Goal: Information Seeking & Learning: Learn about a topic

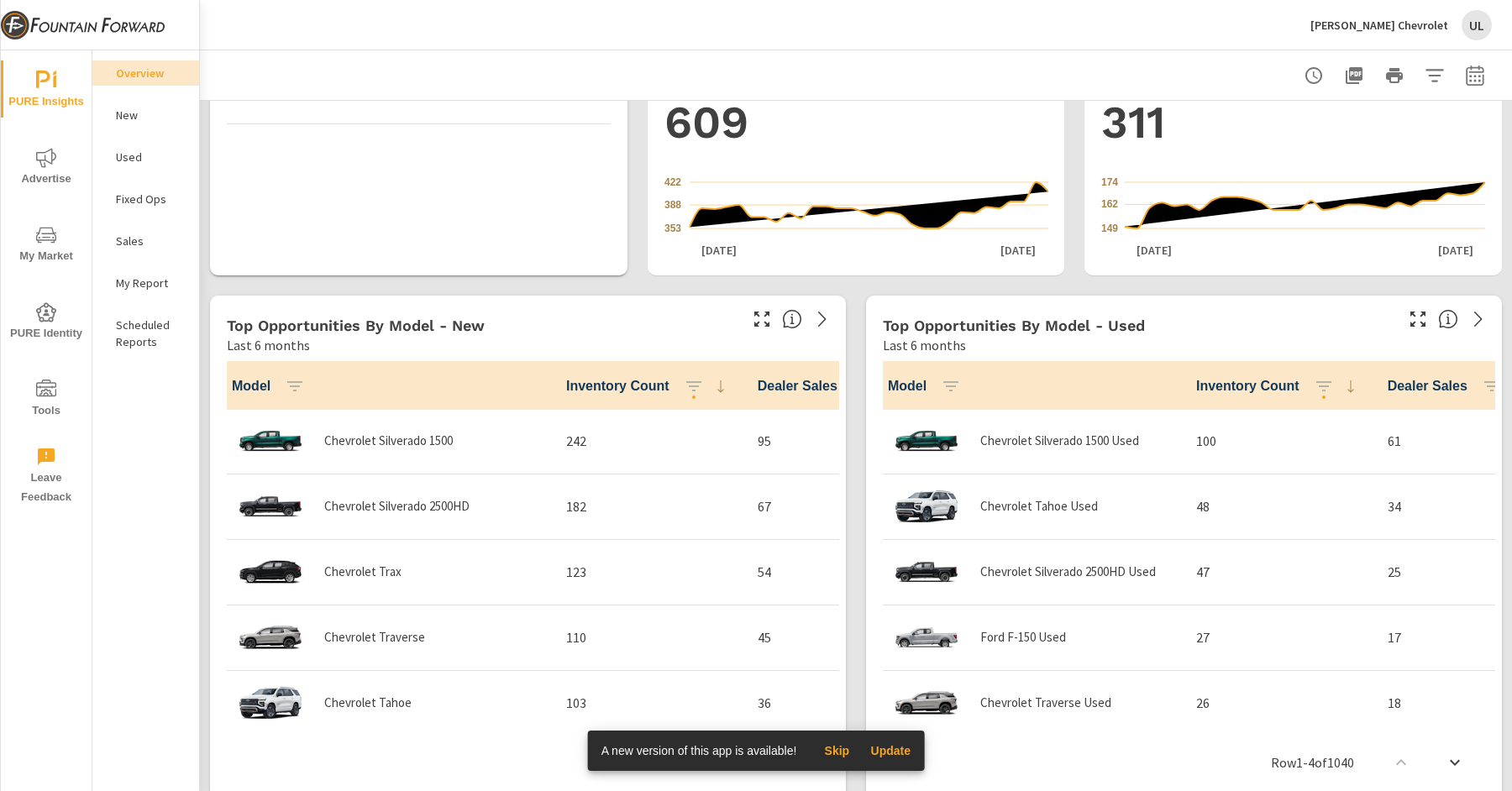
scroll to position [929, 0]
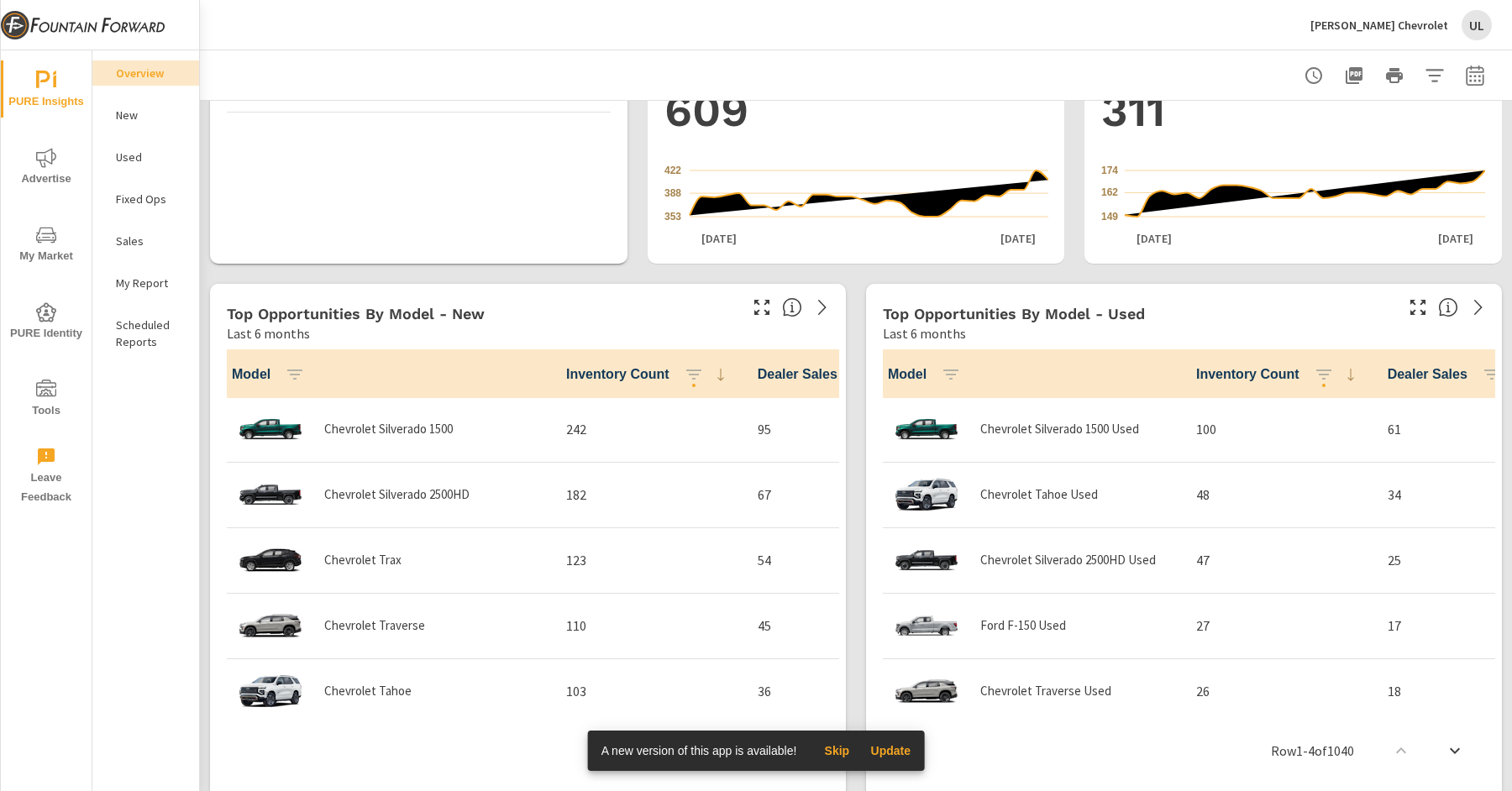
click at [143, 295] on nav "Overview New Used Fixed Ops Sales My Report Scheduled Reports" at bounding box center [145, 214] width 107 height 327
click at [143, 293] on div "My Report" at bounding box center [145, 283] width 107 height 25
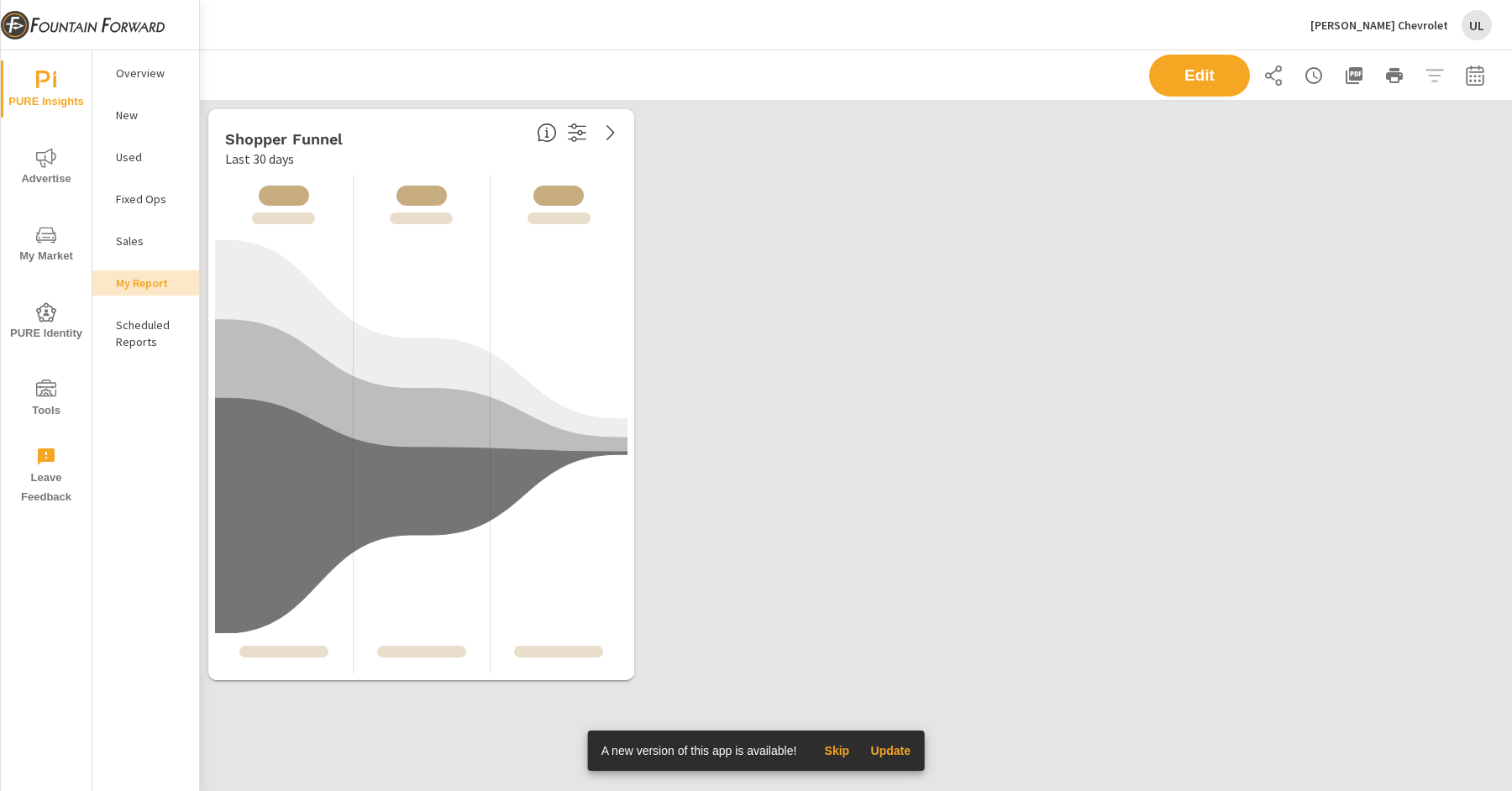
scroll to position [588, 1313]
click at [157, 244] on p "Sales" at bounding box center [150, 241] width 70 height 17
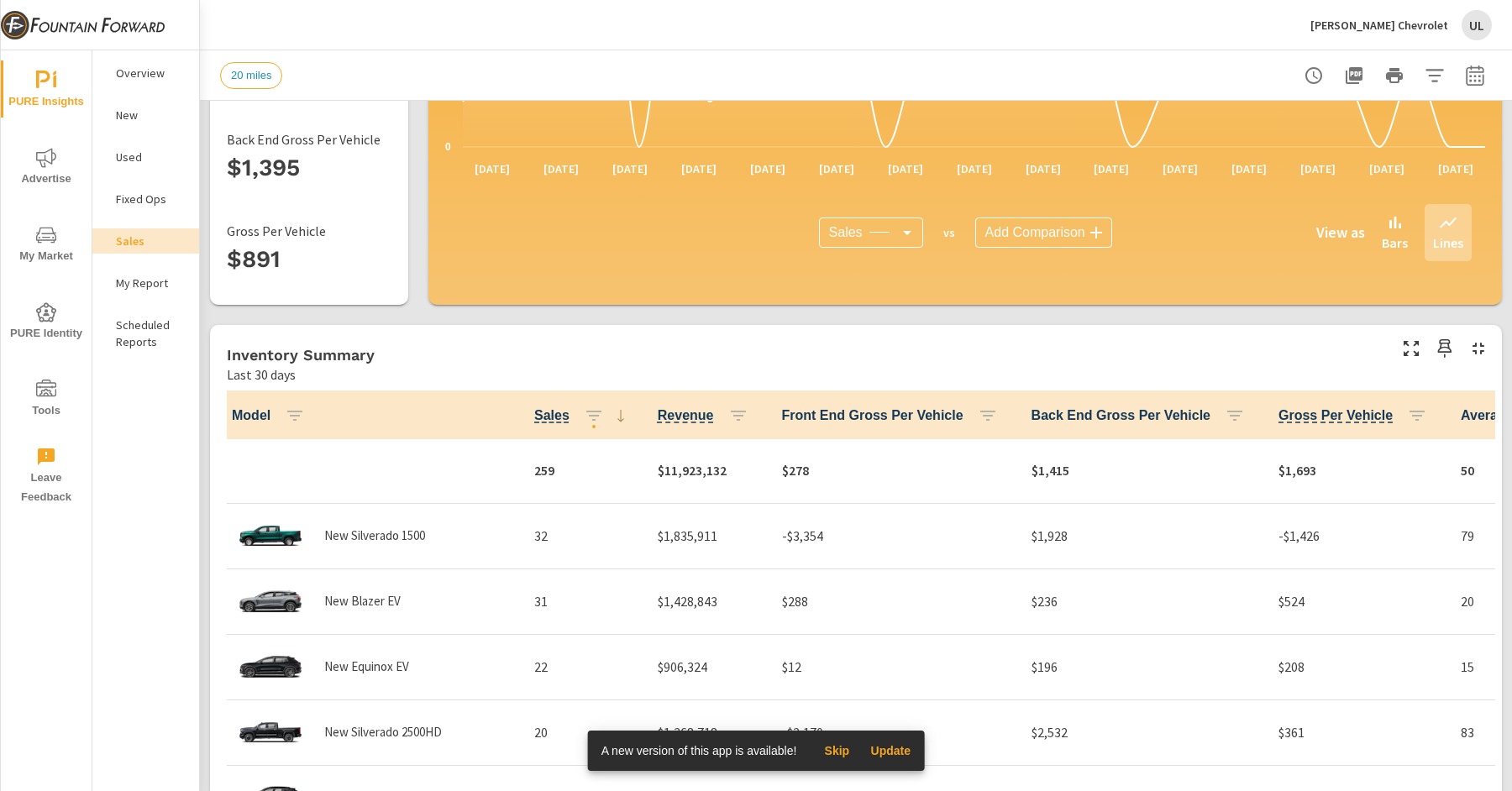
scroll to position [347, 0]
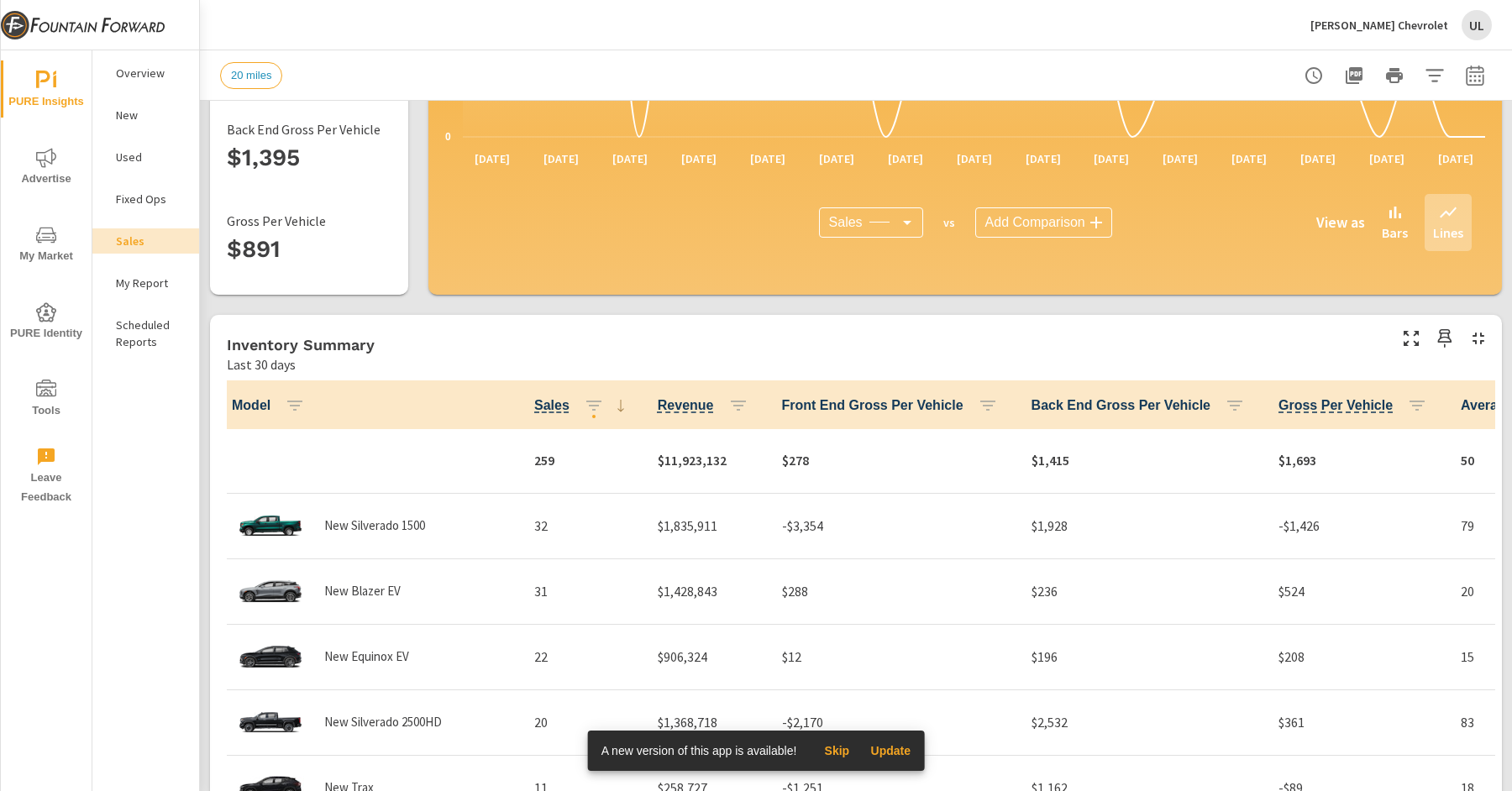
click at [143, 123] on div "New" at bounding box center [145, 115] width 107 height 25
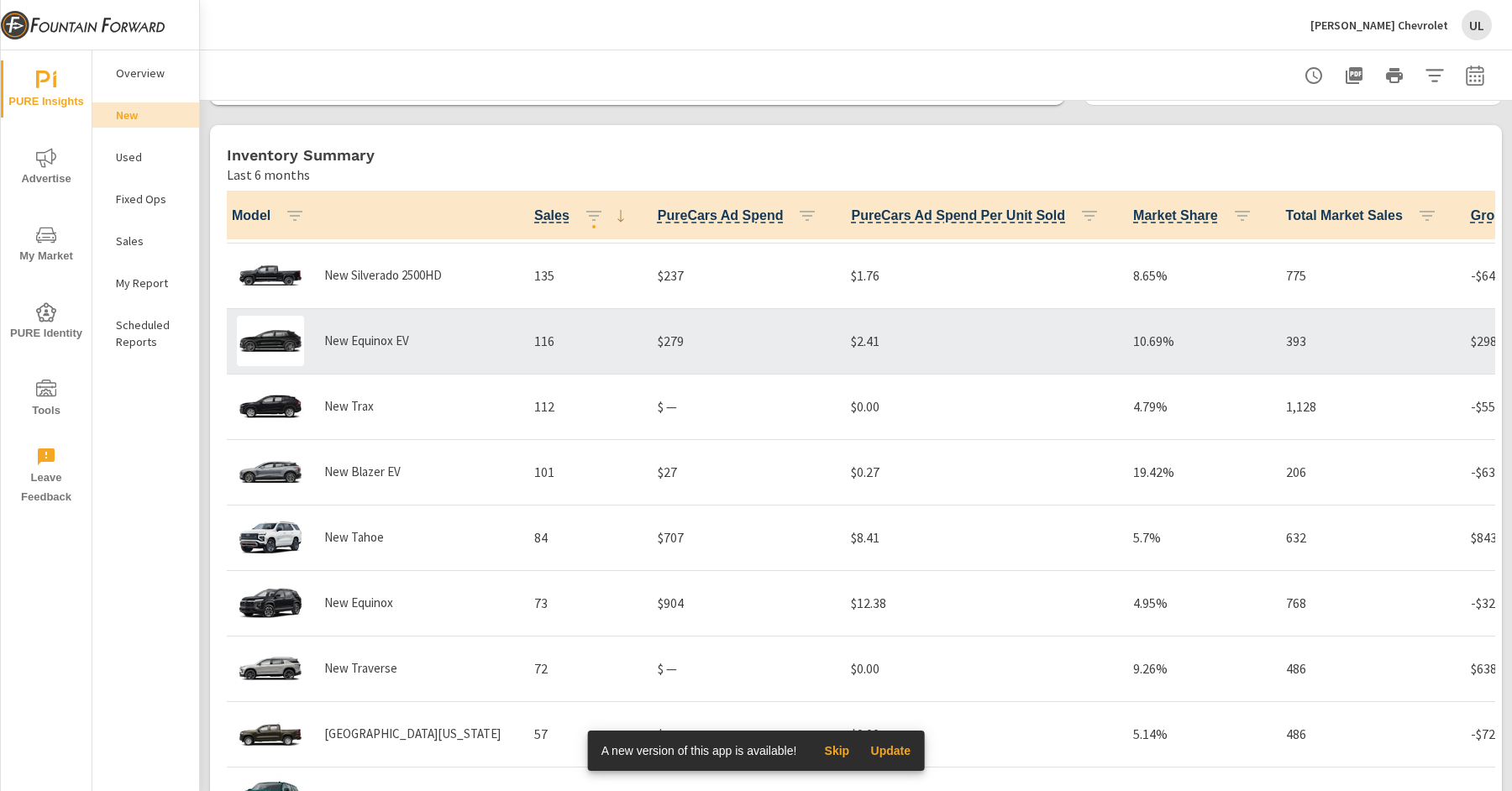
scroll to position [132, 0]
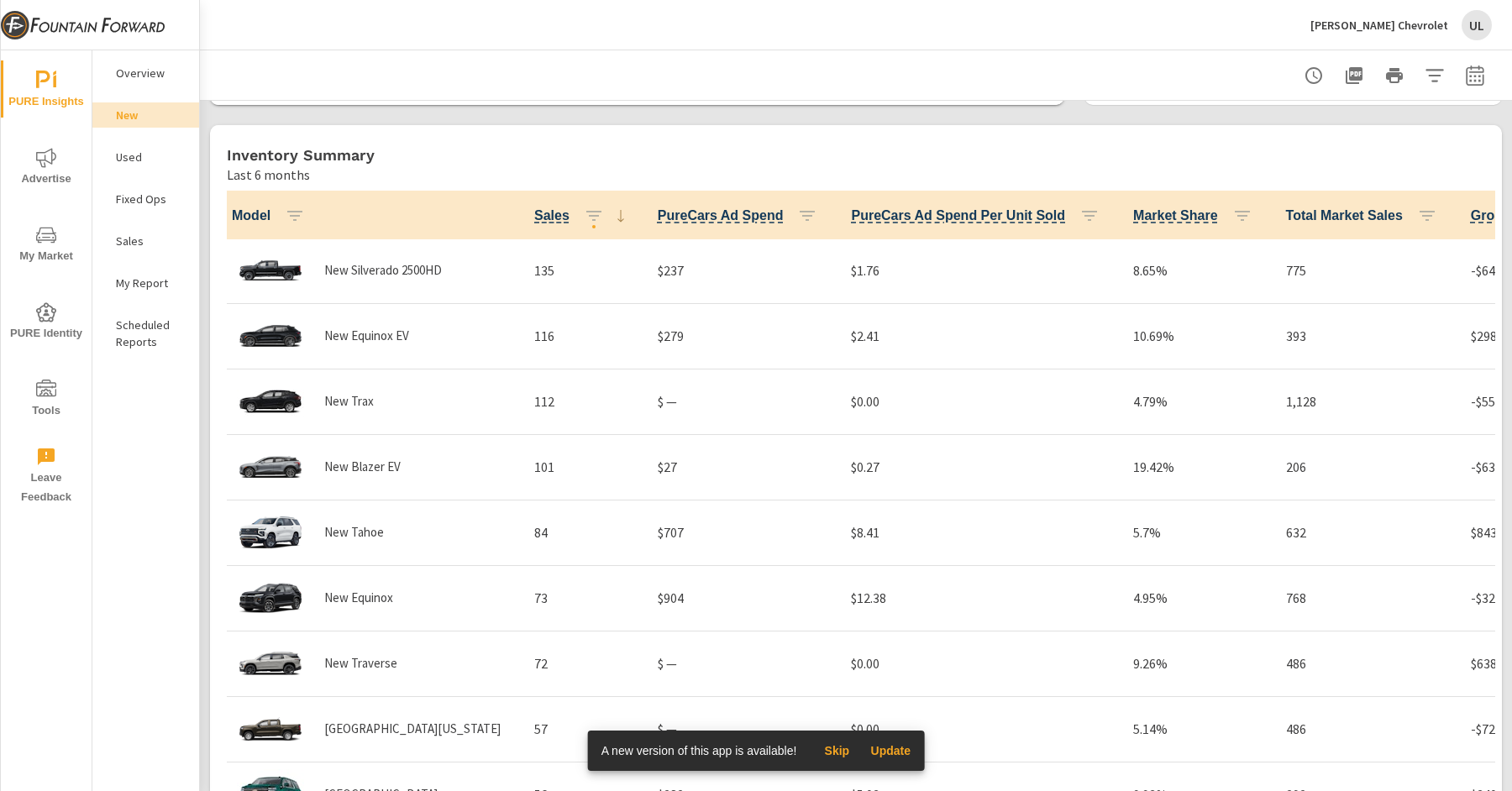
click at [57, 254] on span "My Market" at bounding box center [47, 245] width 81 height 41
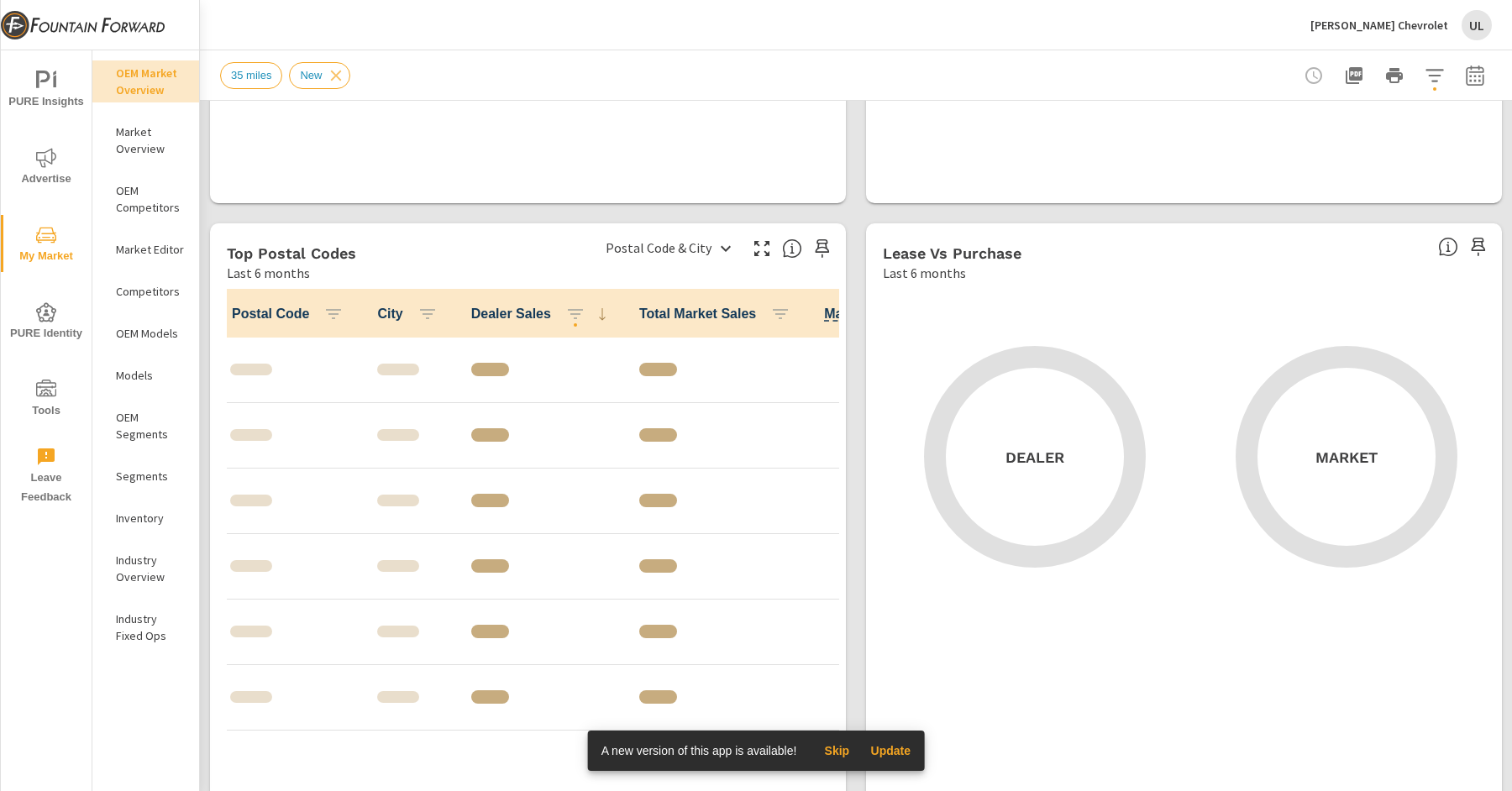
scroll to position [1512, 0]
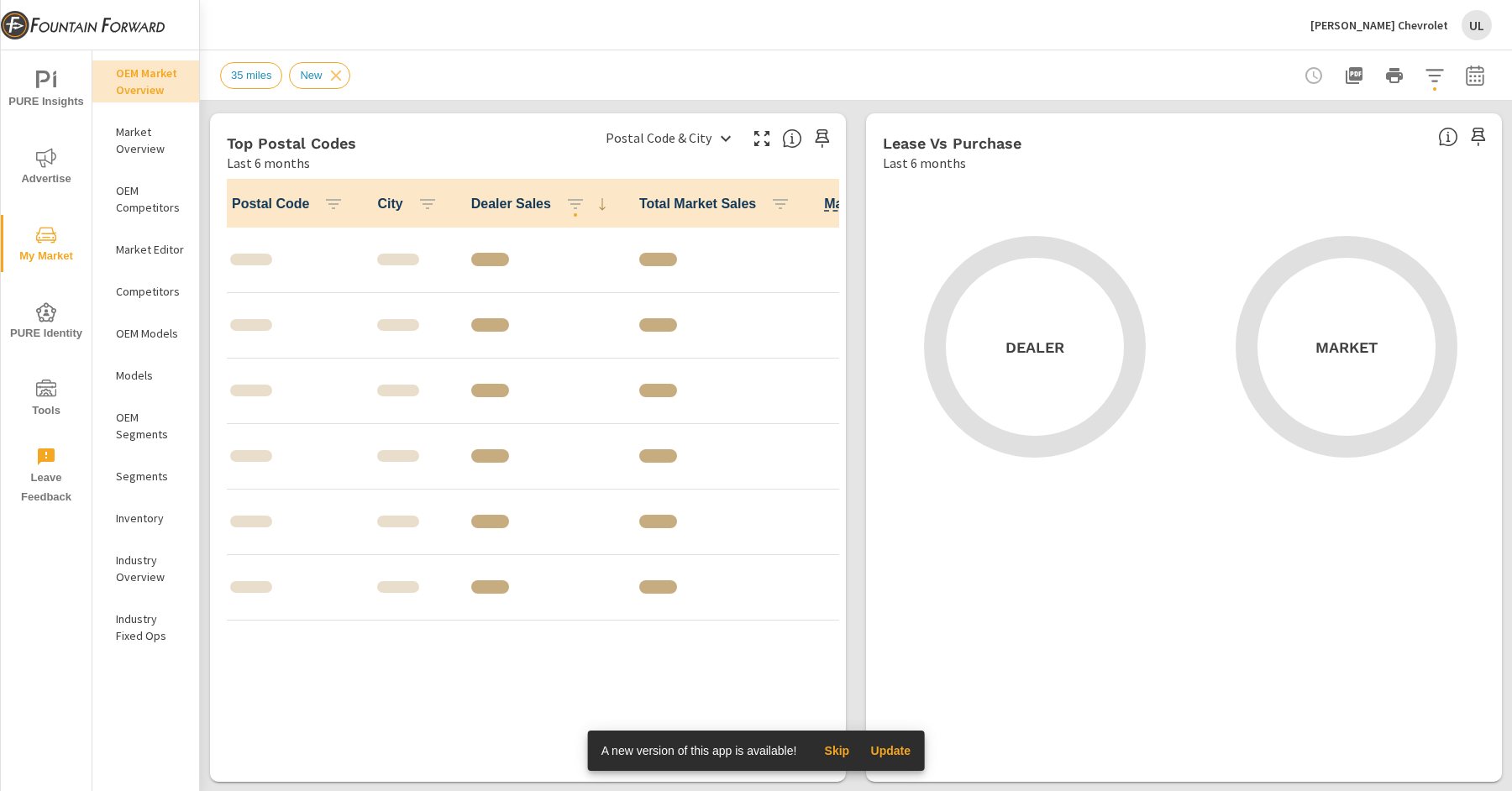
click at [144, 149] on p "Market Overview" at bounding box center [150, 140] width 70 height 34
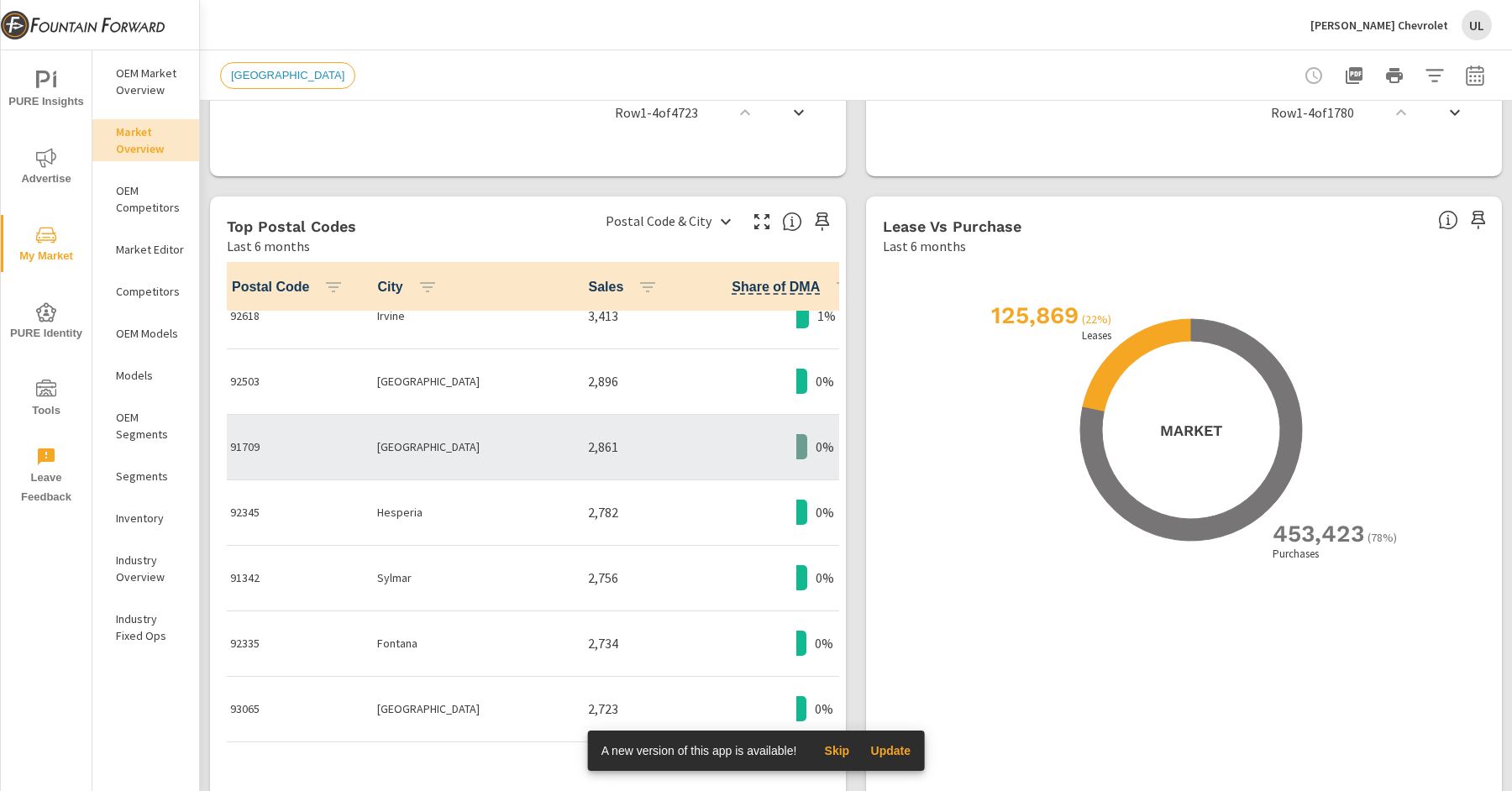
scroll to position [318, 0]
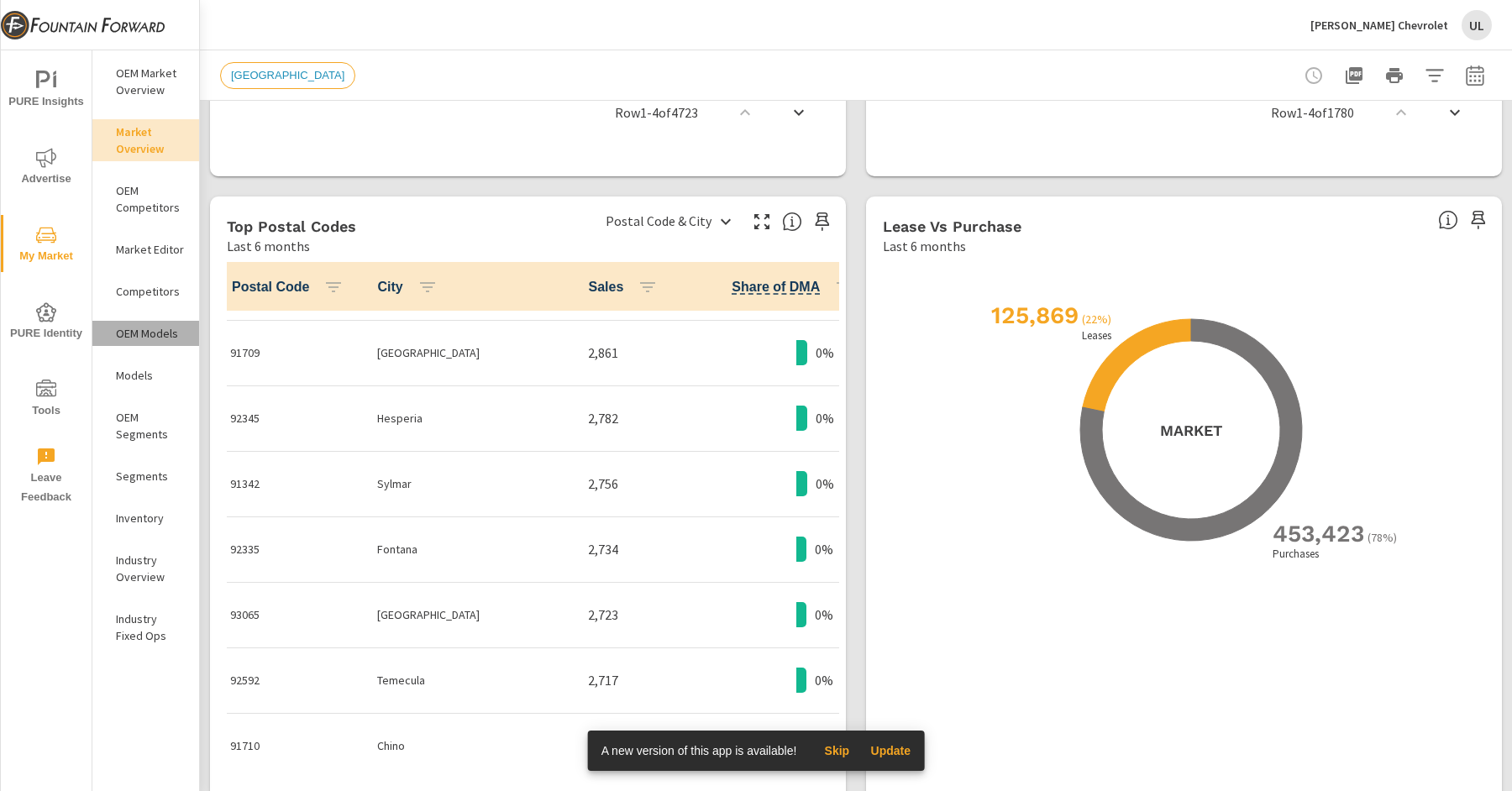
click at [174, 338] on p "OEM Models" at bounding box center [150, 333] width 70 height 17
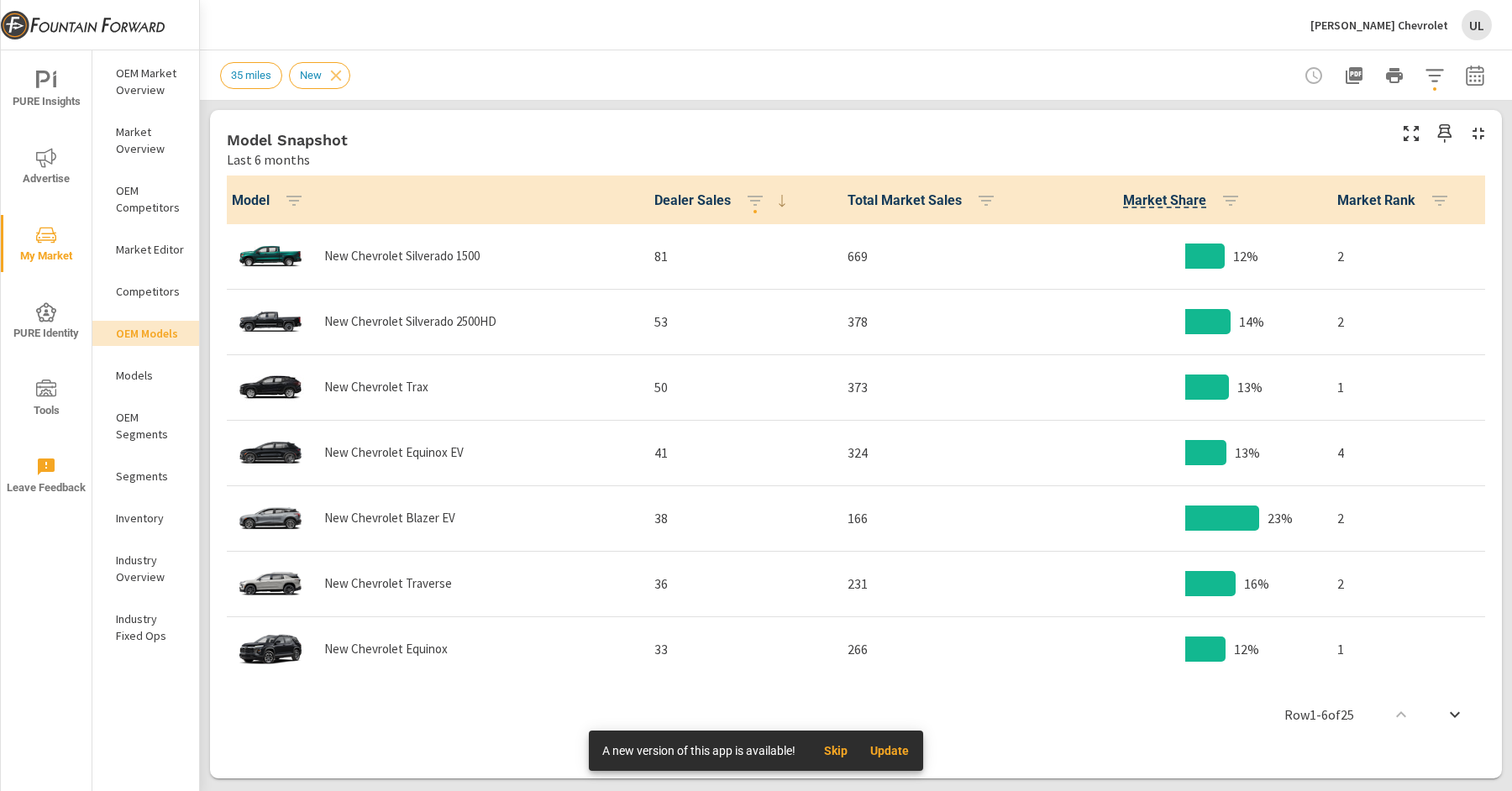
scroll to position [825, 0]
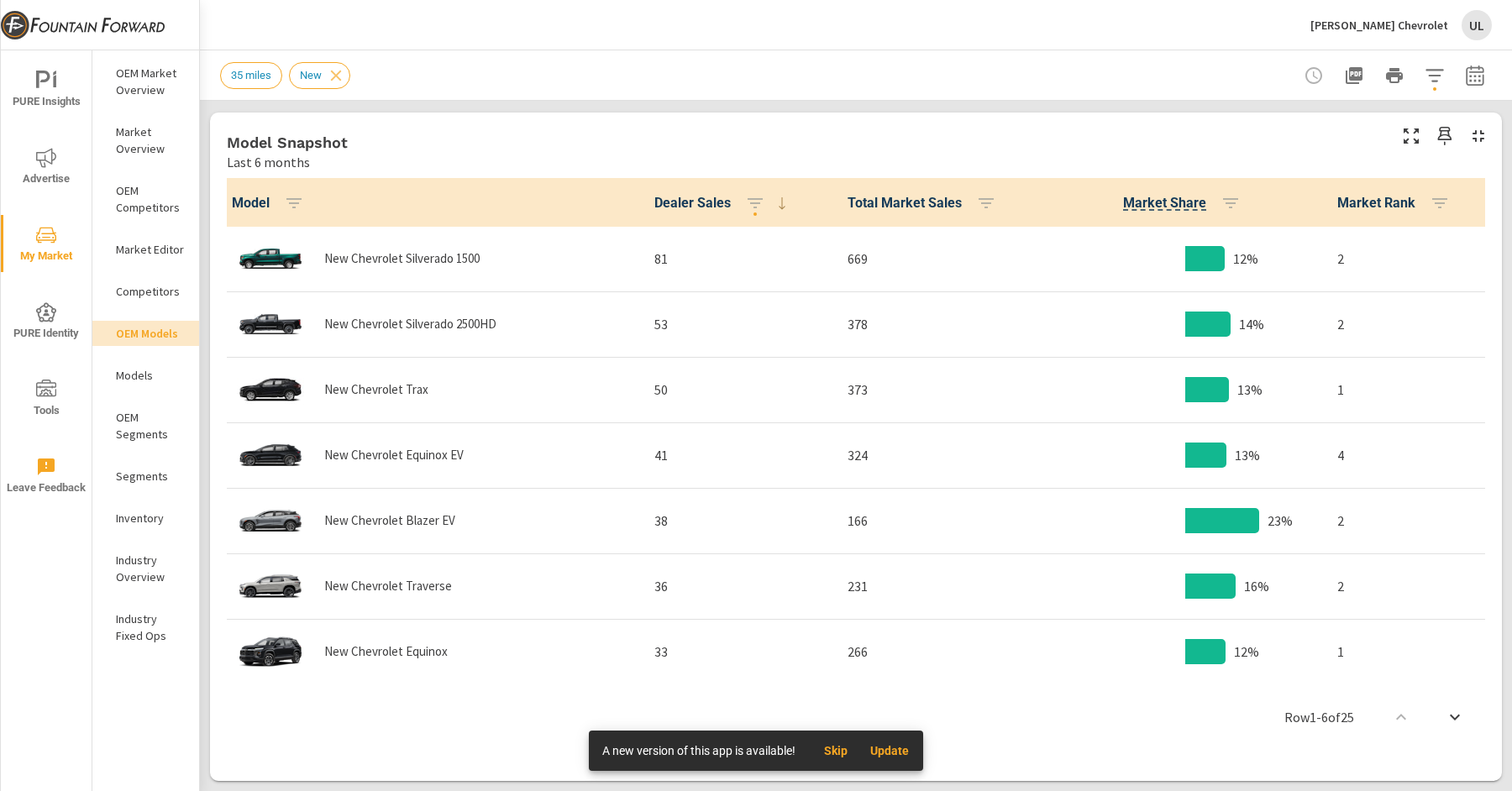
click at [949, 205] on span "Total Market Sales" at bounding box center [926, 203] width 156 height 21
click at [978, 205] on icon "button" at bounding box center [986, 203] width 21 height 21
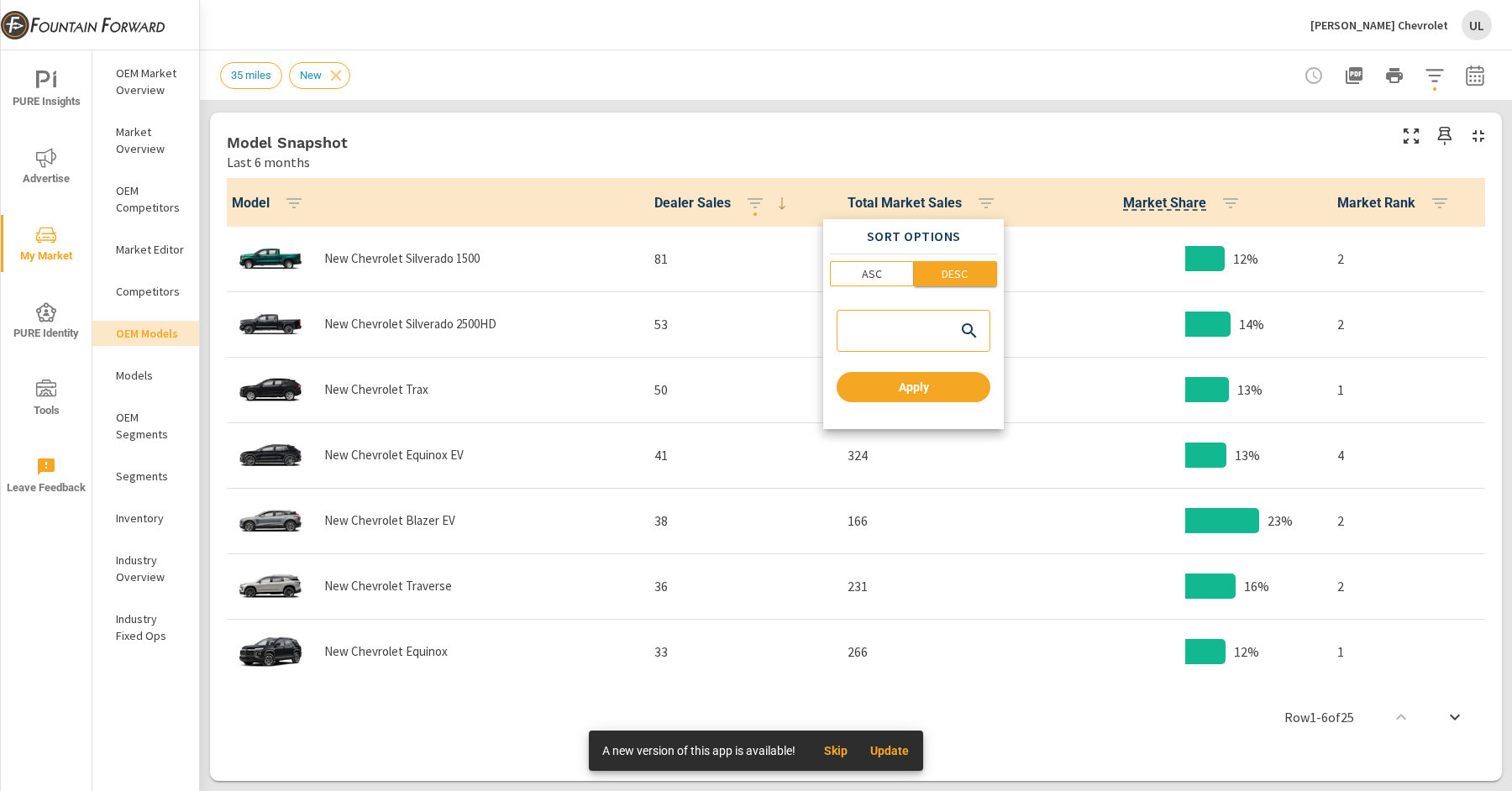
click at [928, 269] on span "DESC" at bounding box center [956, 274] width 73 height 17
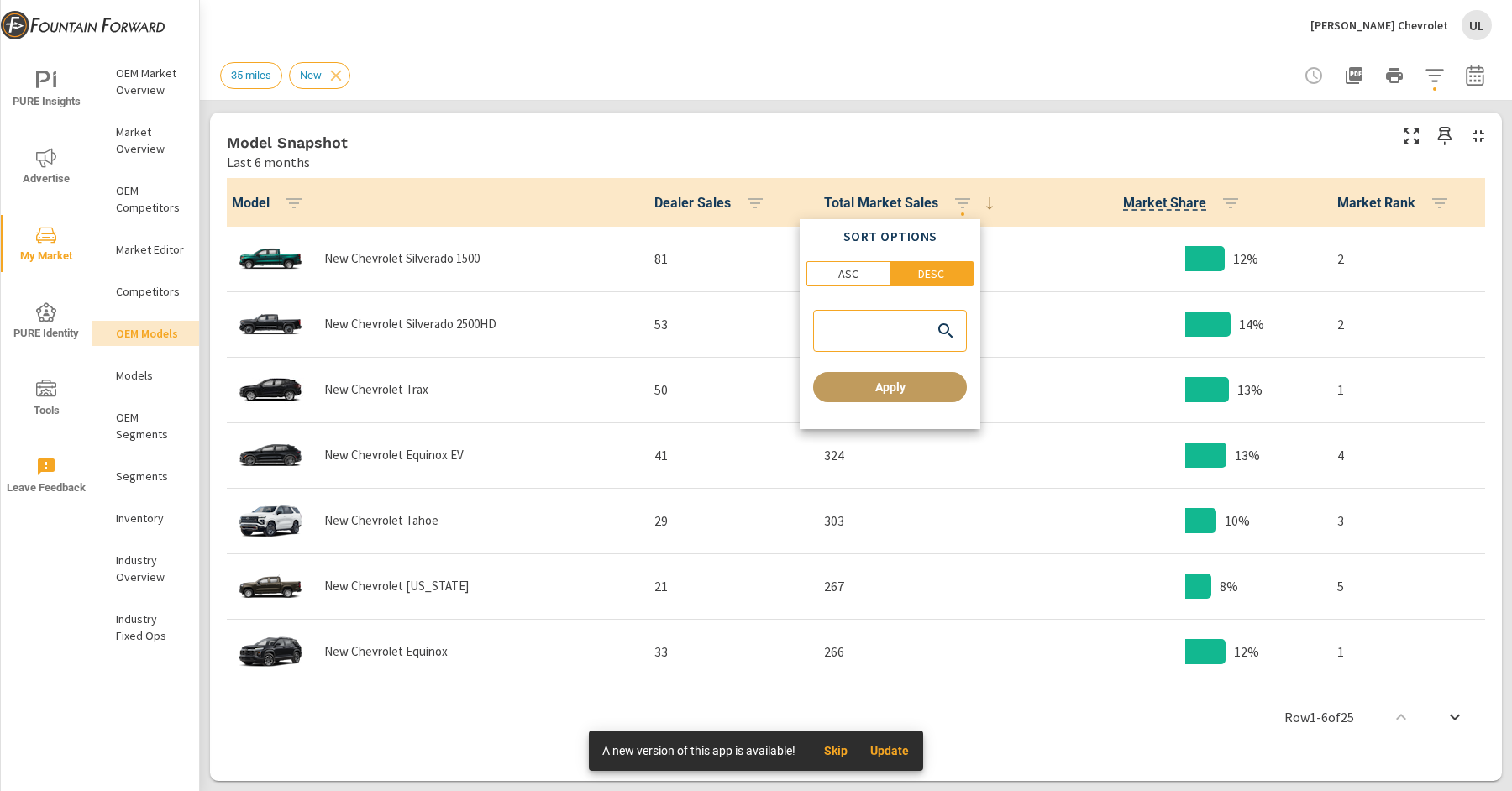
click at [927, 384] on span "Apply" at bounding box center [890, 387] width 141 height 15
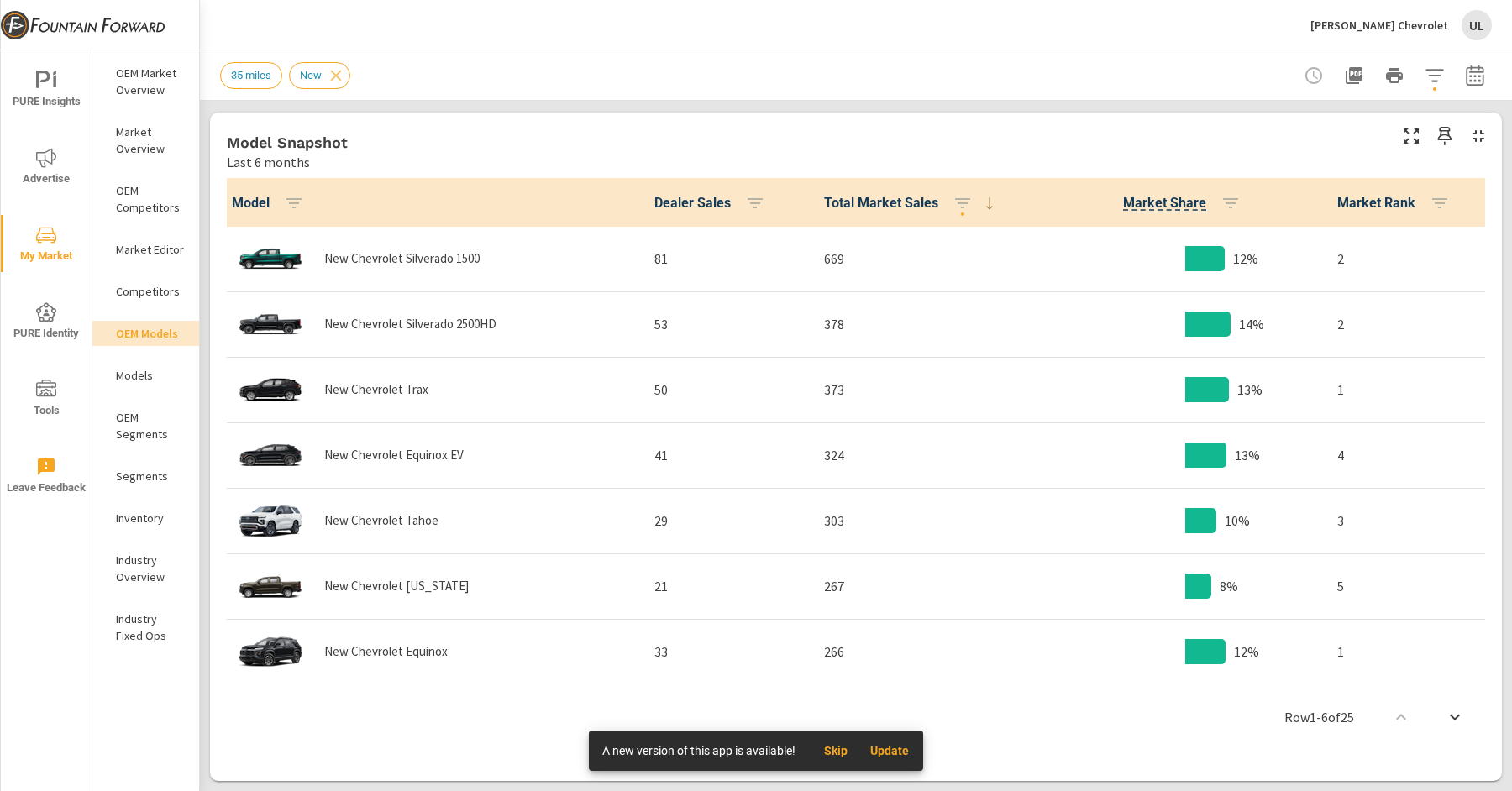
drag, startPoint x: 1277, startPoint y: 26, endPoint x: 1456, endPoint y: 21, distance: 179.1
click at [1456, 21] on div "[PERSON_NAME] Chevrolet UL" at bounding box center [856, 24] width 1272 height 49
drag, startPoint x: 1454, startPoint y: 31, endPoint x: 1345, endPoint y: 32, distance: 109.0
click at [1345, 32] on div "[PERSON_NAME] Chevrolet UL" at bounding box center [1401, 25] width 182 height 30
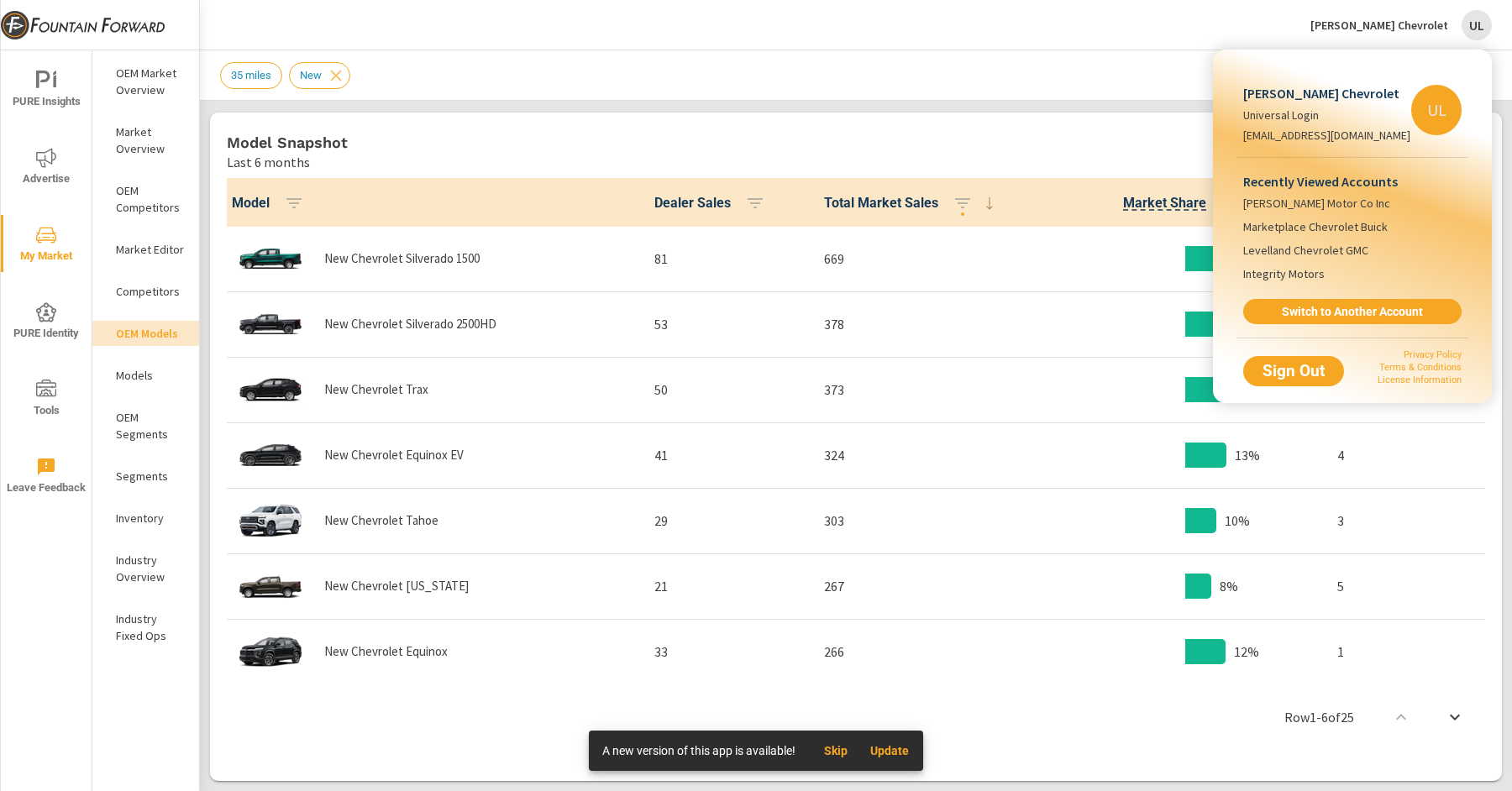
click at [1304, 98] on p "[PERSON_NAME] Chevrolet" at bounding box center [1327, 93] width 167 height 21
copy p "[PERSON_NAME] Chevrolet"
click at [686, 149] on div at bounding box center [756, 396] width 1512 height 791
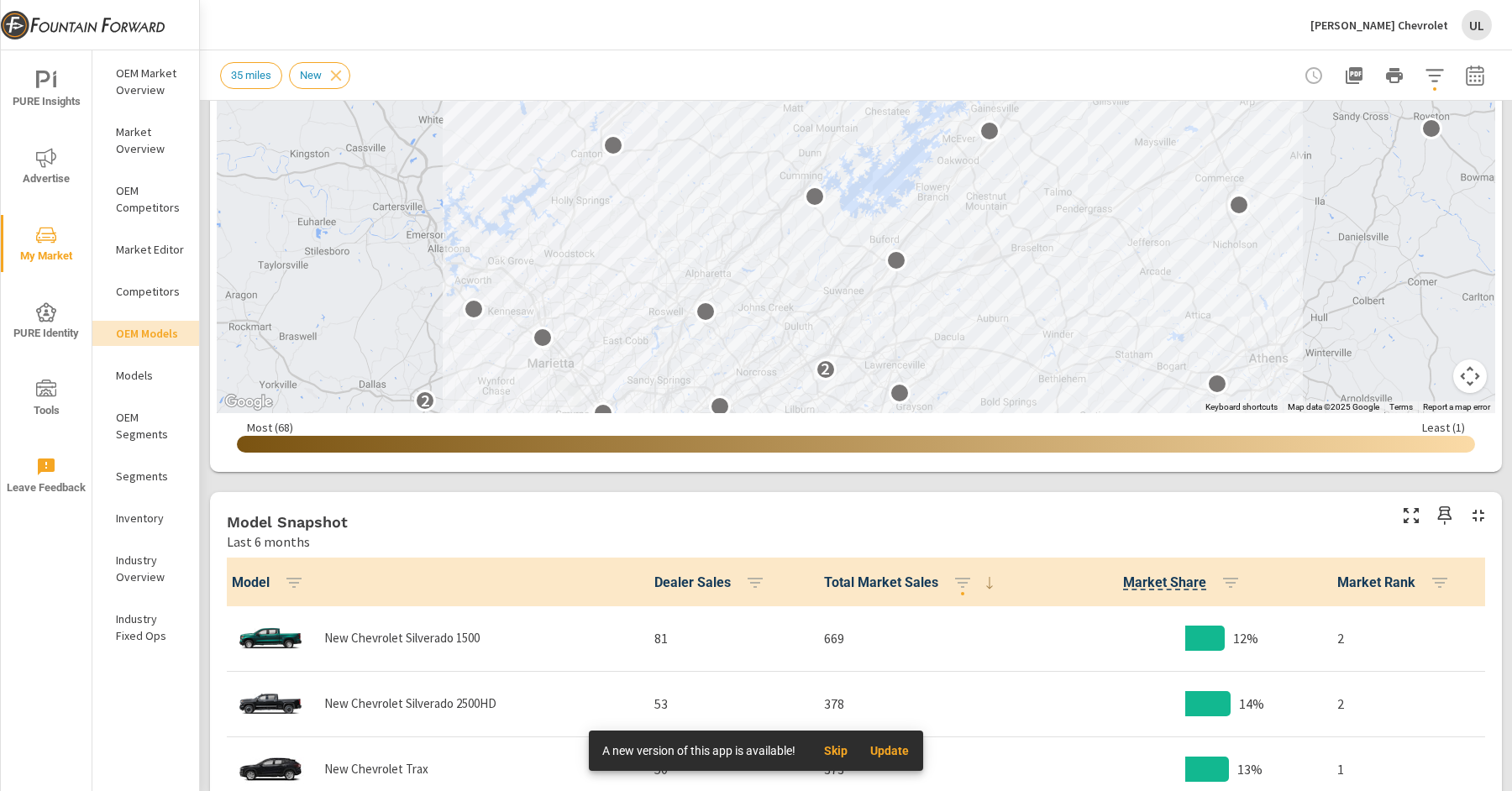
scroll to position [402, 0]
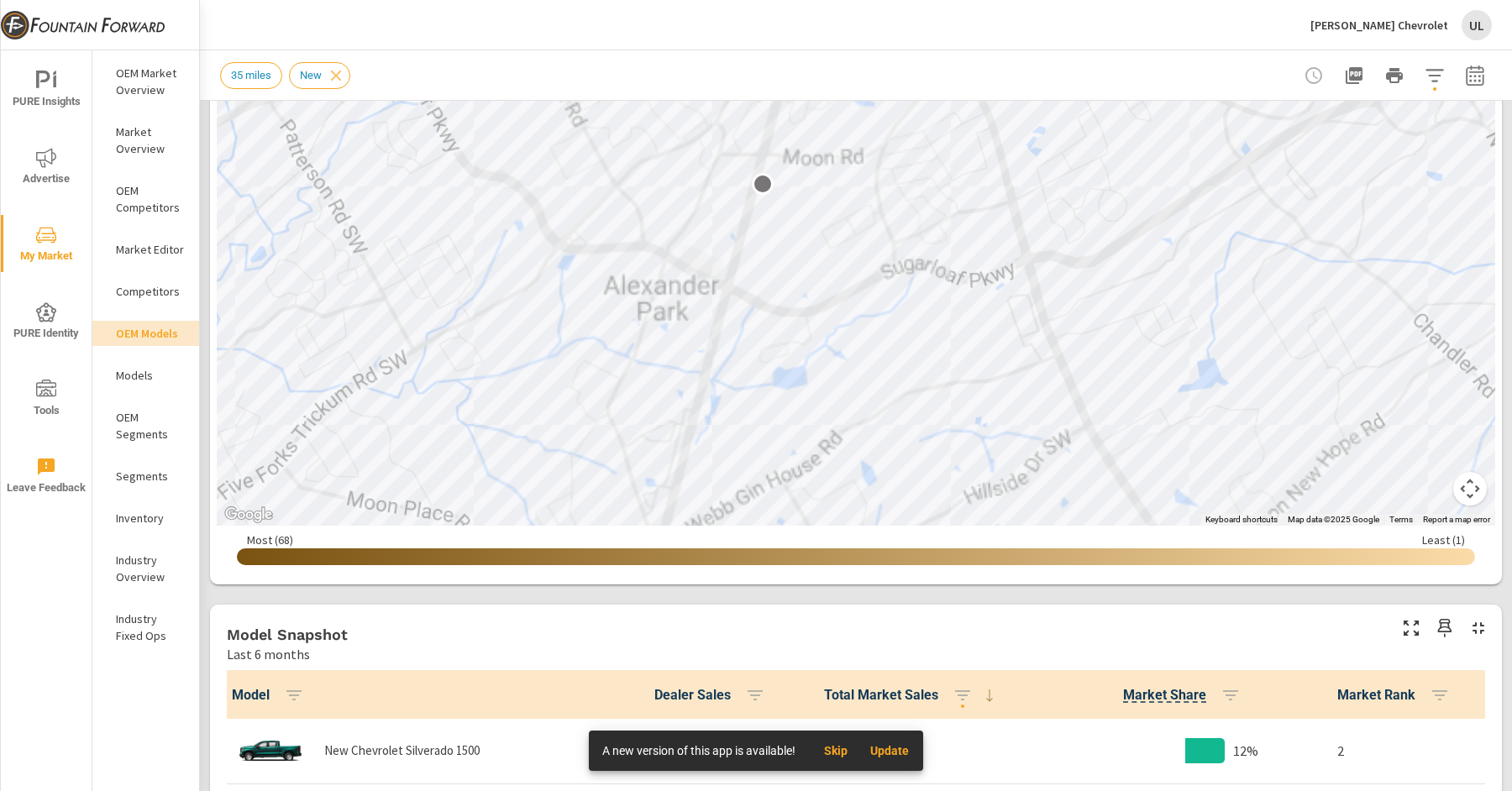
scroll to position [308, 0]
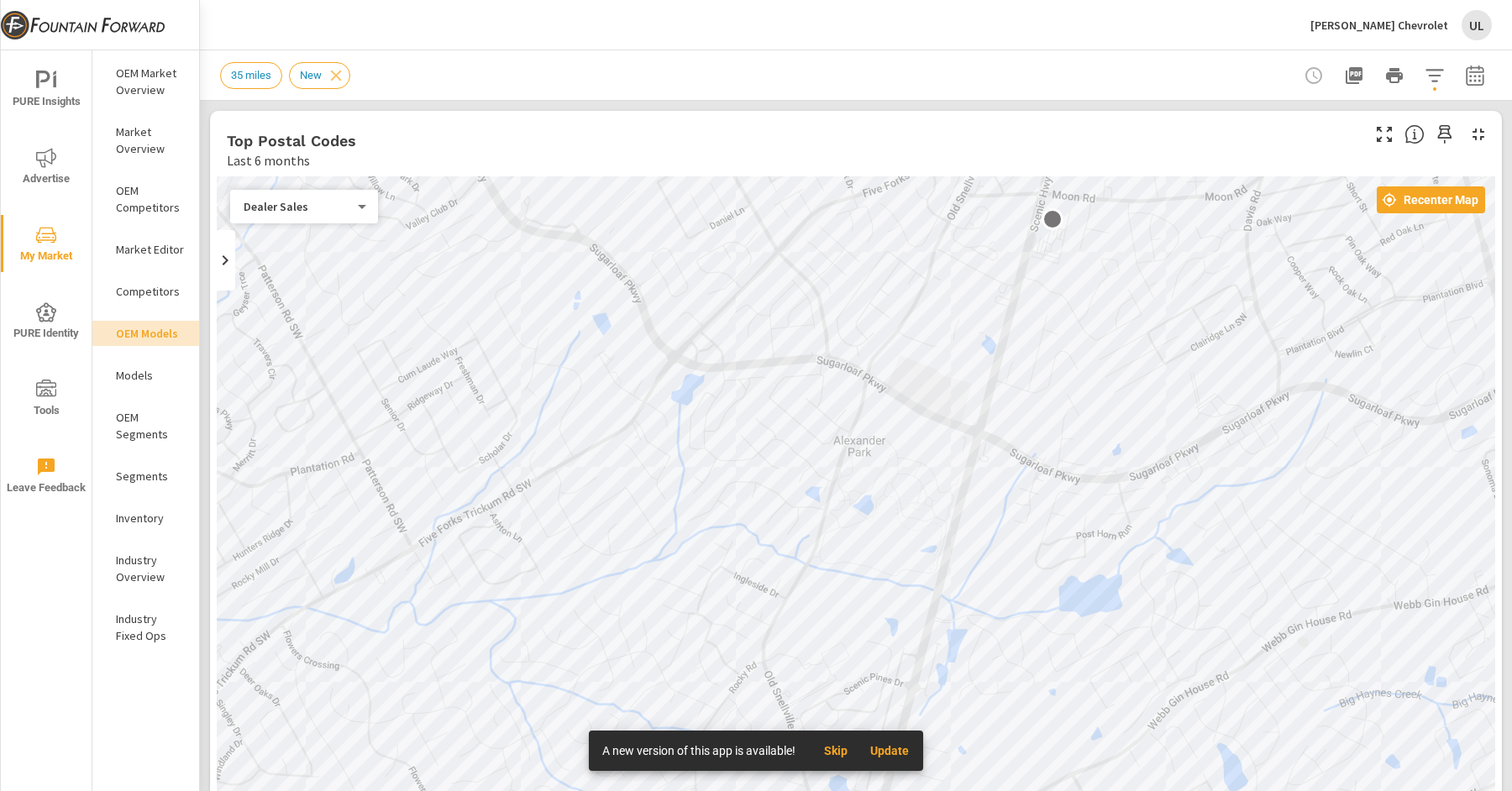
click at [130, 512] on p "Inventory" at bounding box center [150, 518] width 70 height 17
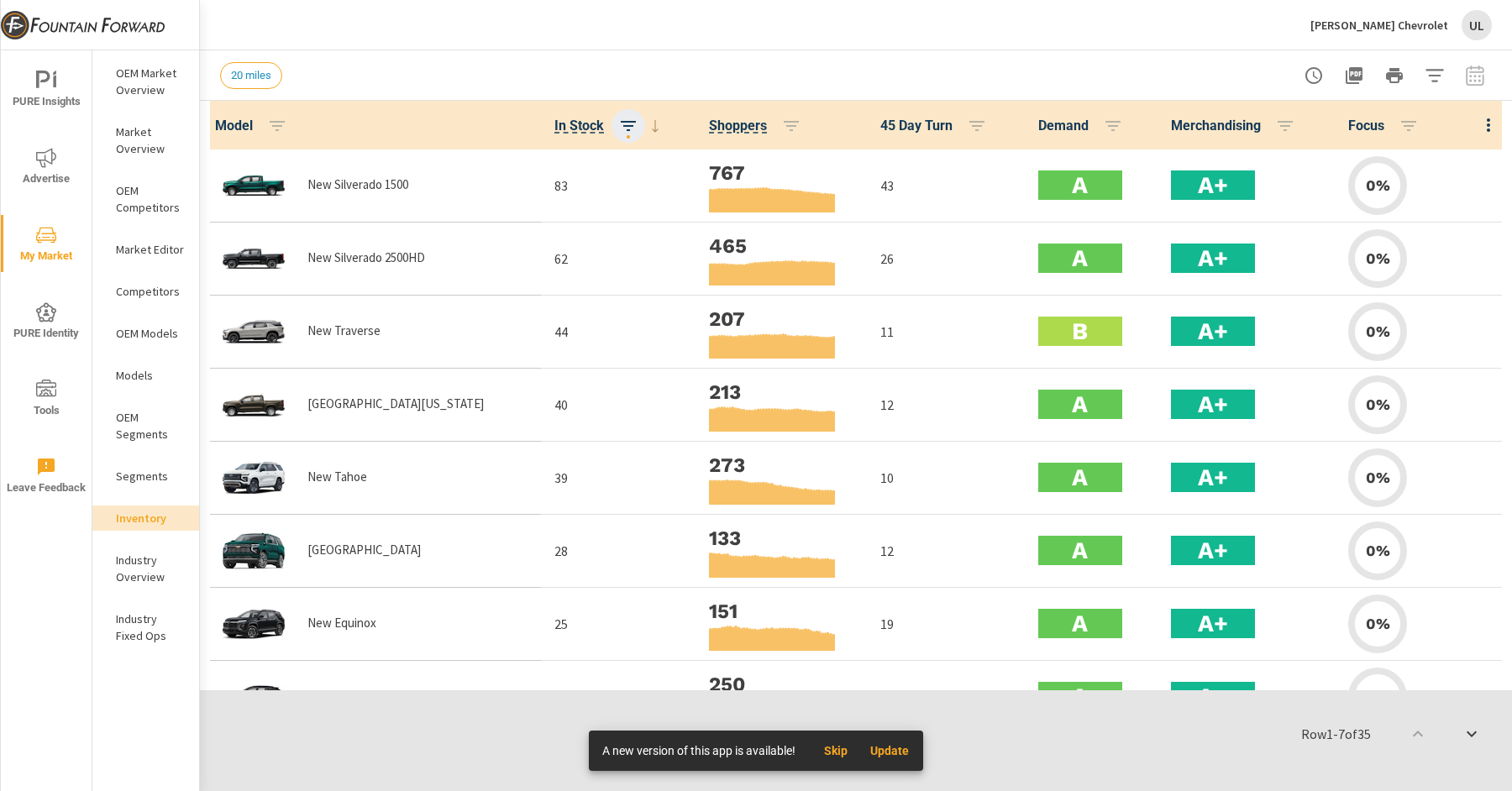
click at [627, 135] on span "button" at bounding box center [628, 137] width 4 height 4
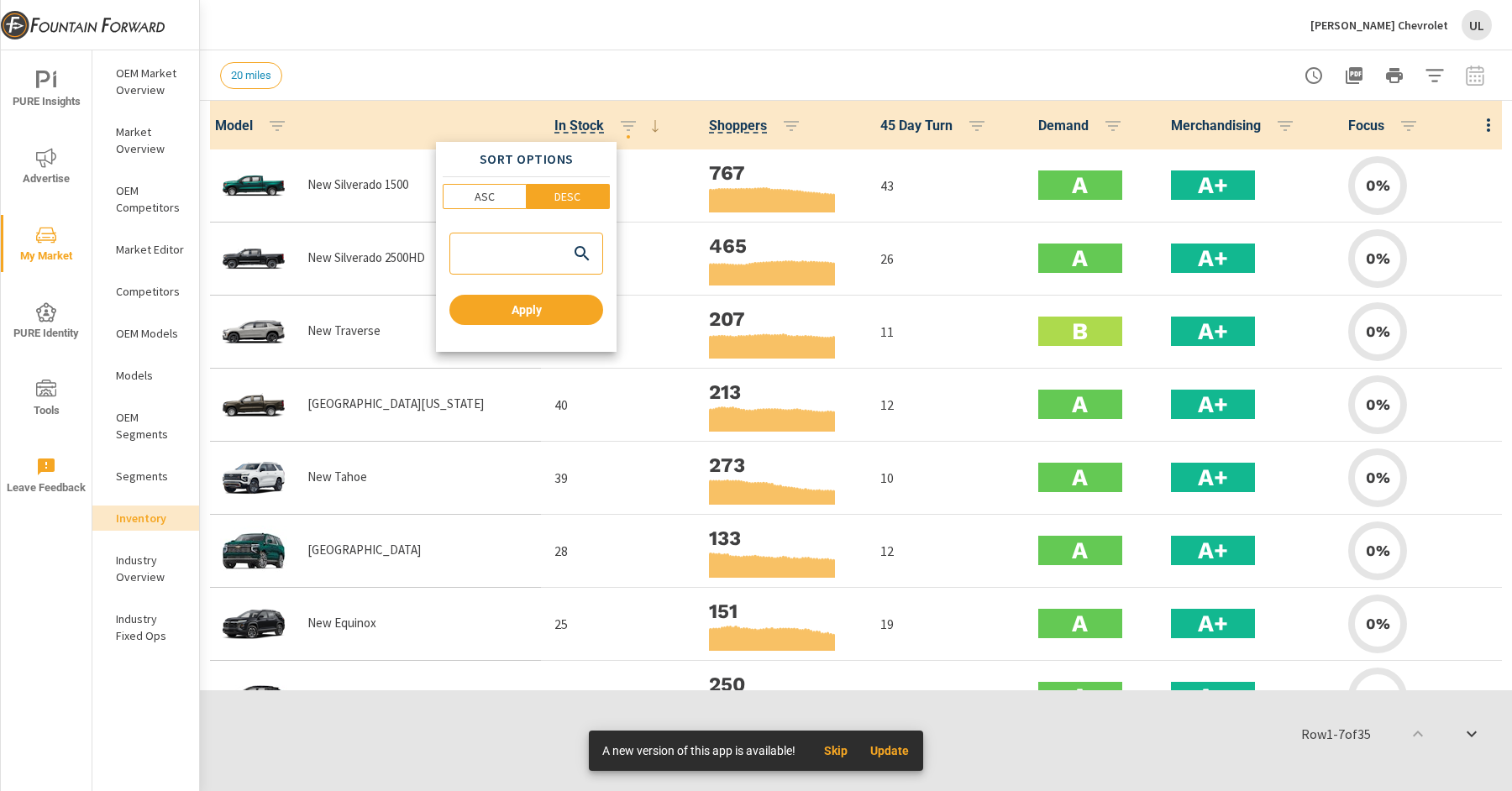
click at [681, 71] on div at bounding box center [756, 396] width 1512 height 791
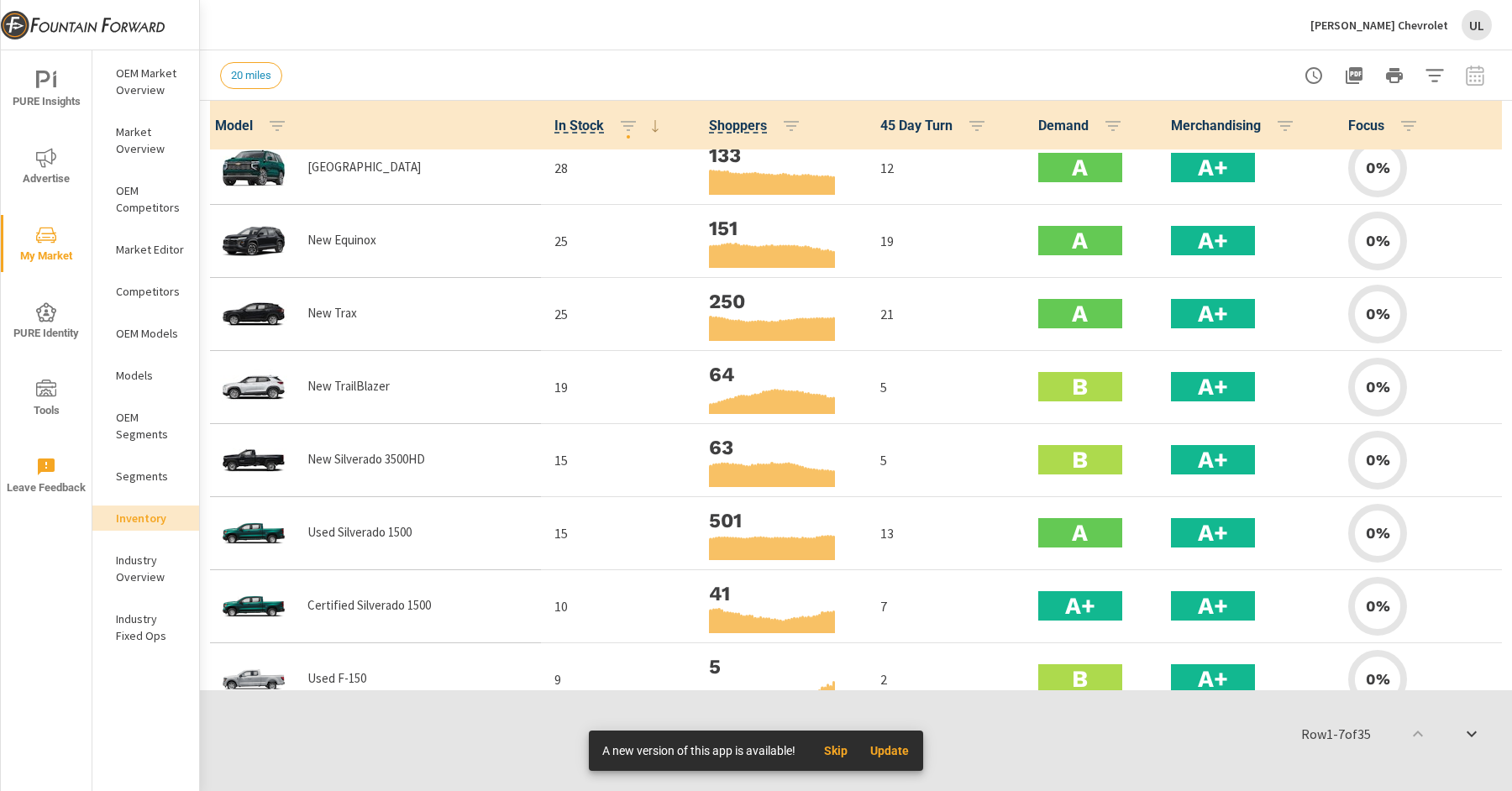
scroll to position [2003, 0]
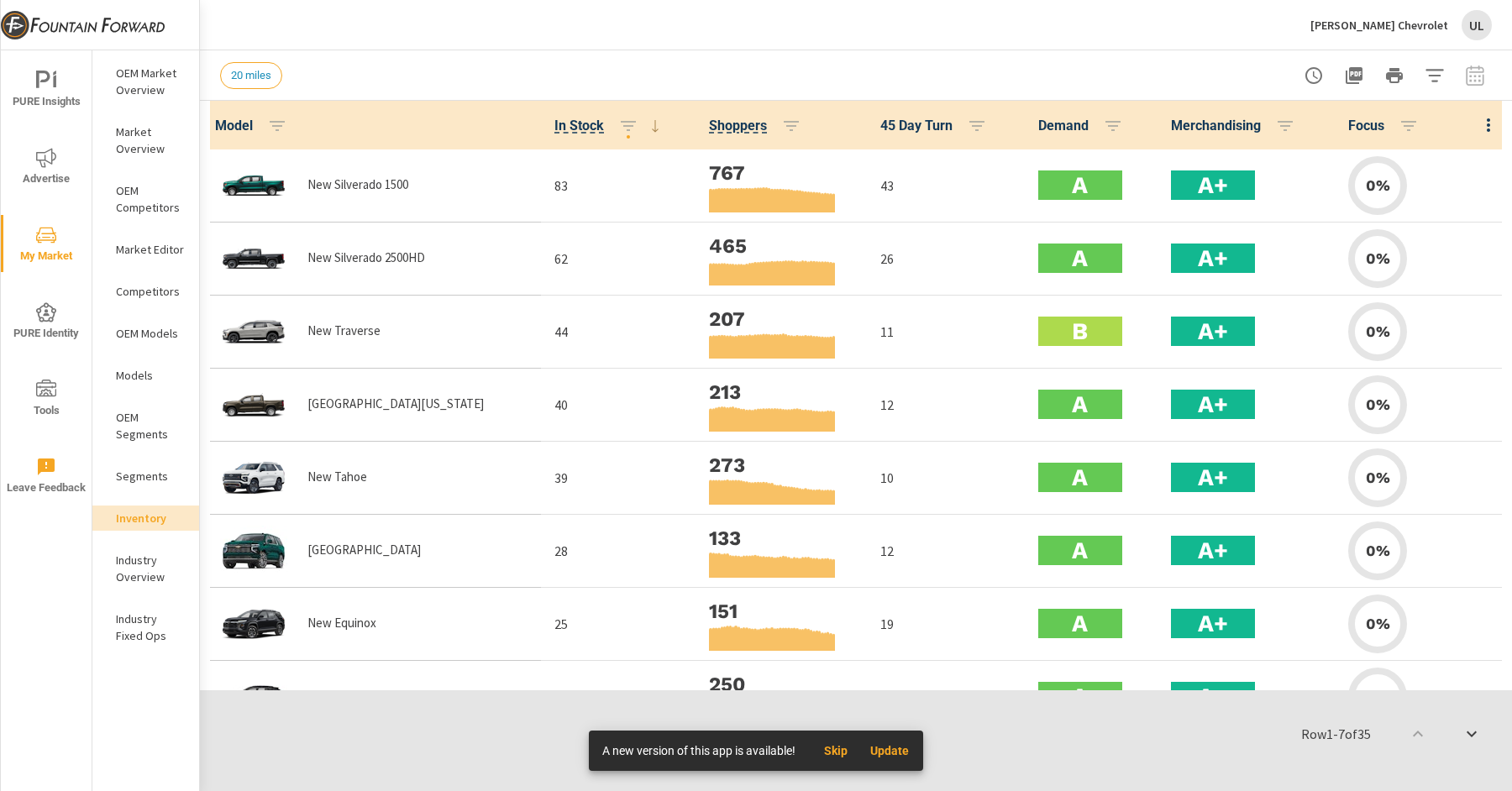
click at [143, 333] on p "OEM Models" at bounding box center [150, 333] width 70 height 17
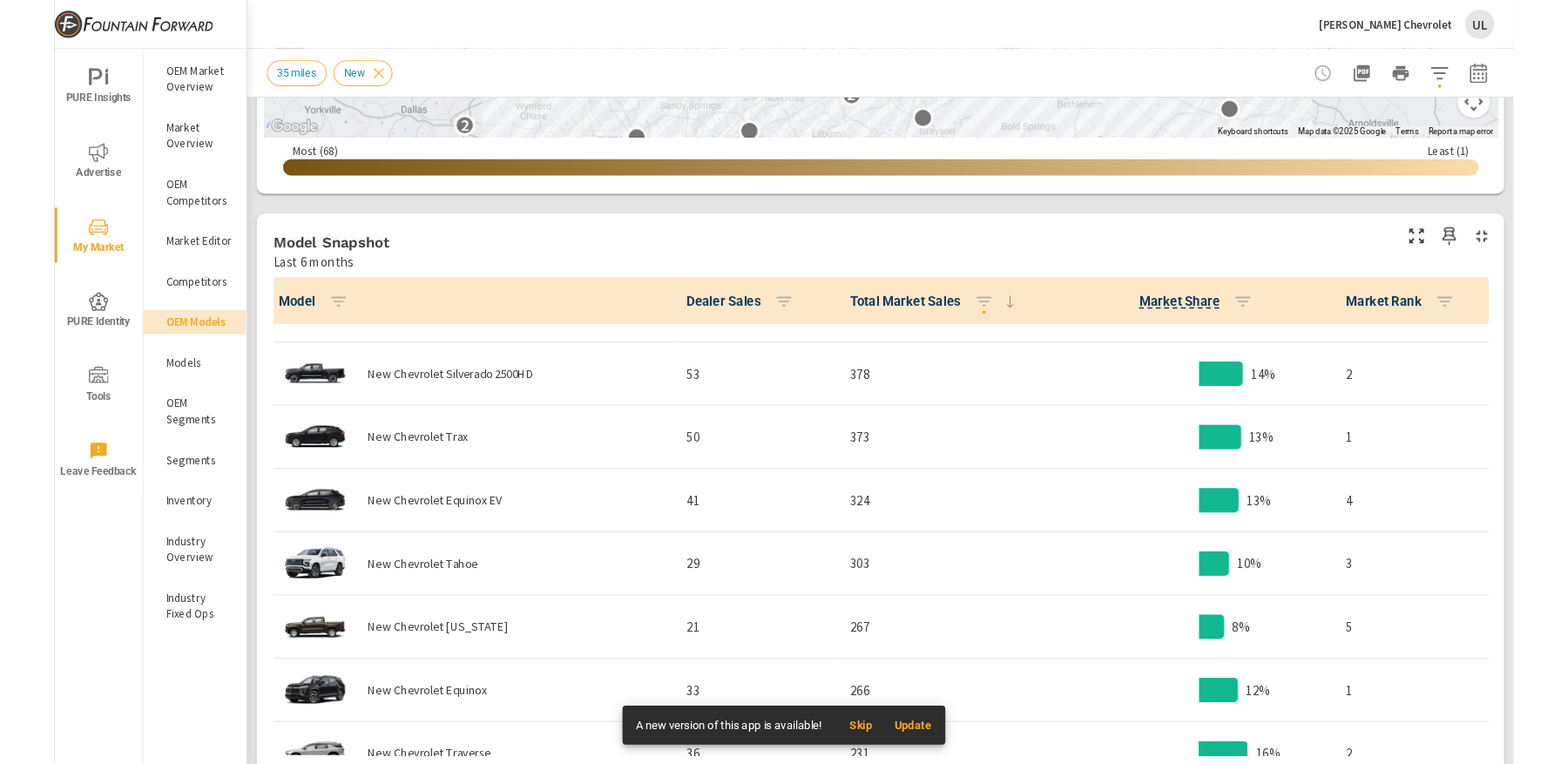
scroll to position [70, 0]
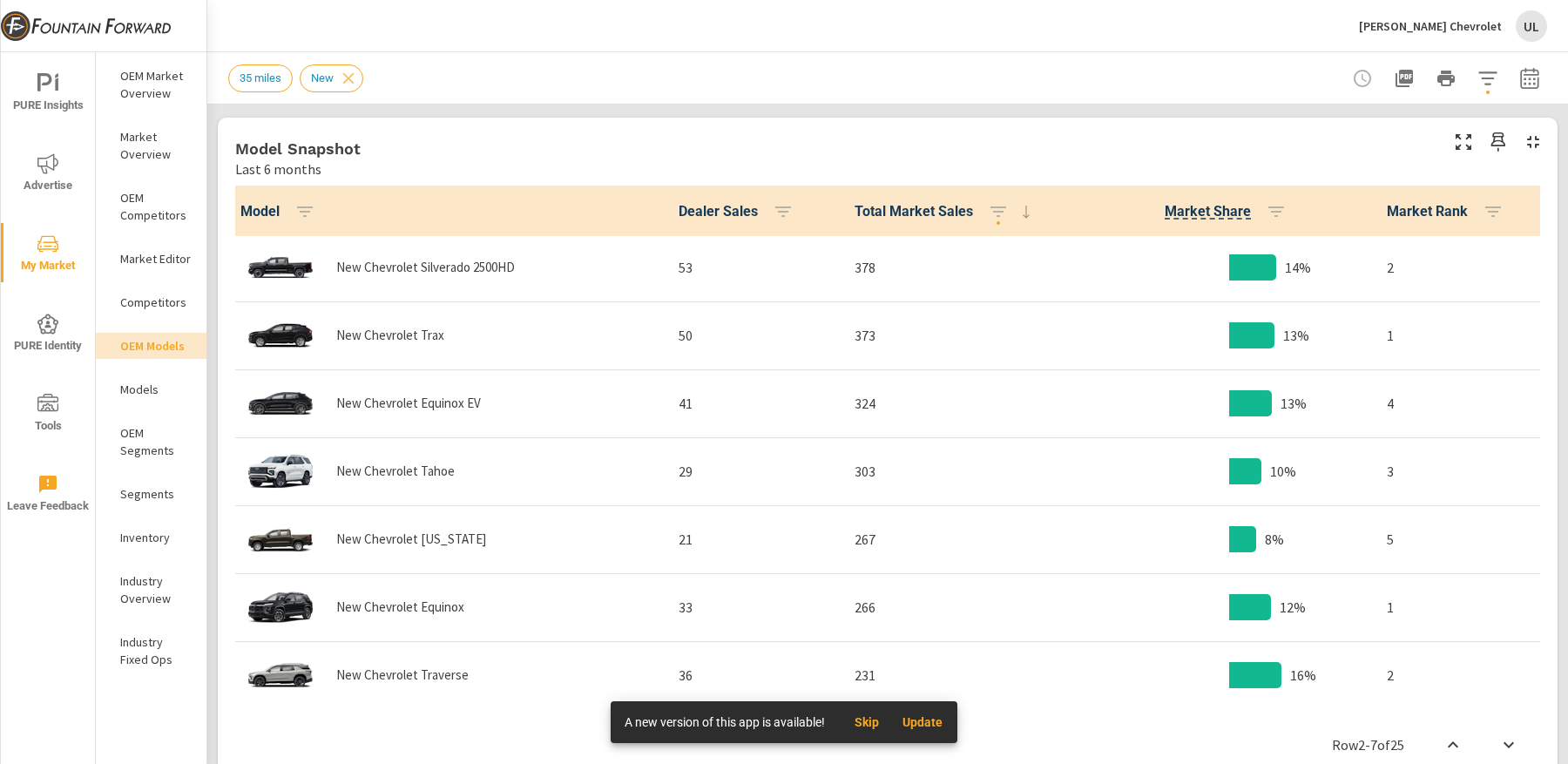
scroll to position [864, 0]
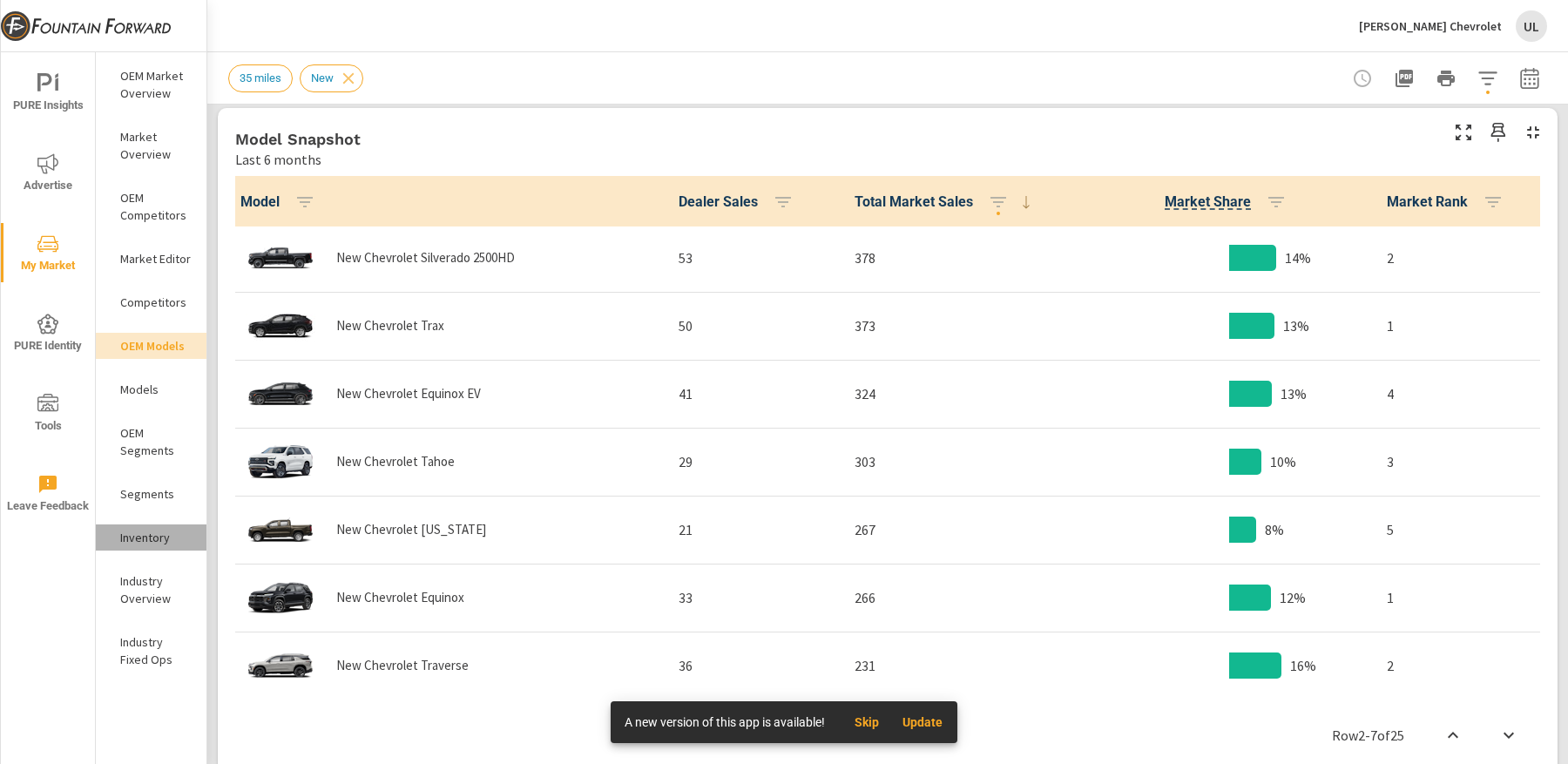
click at [151, 546] on div "Inventory" at bounding box center [150, 537] width 110 height 26
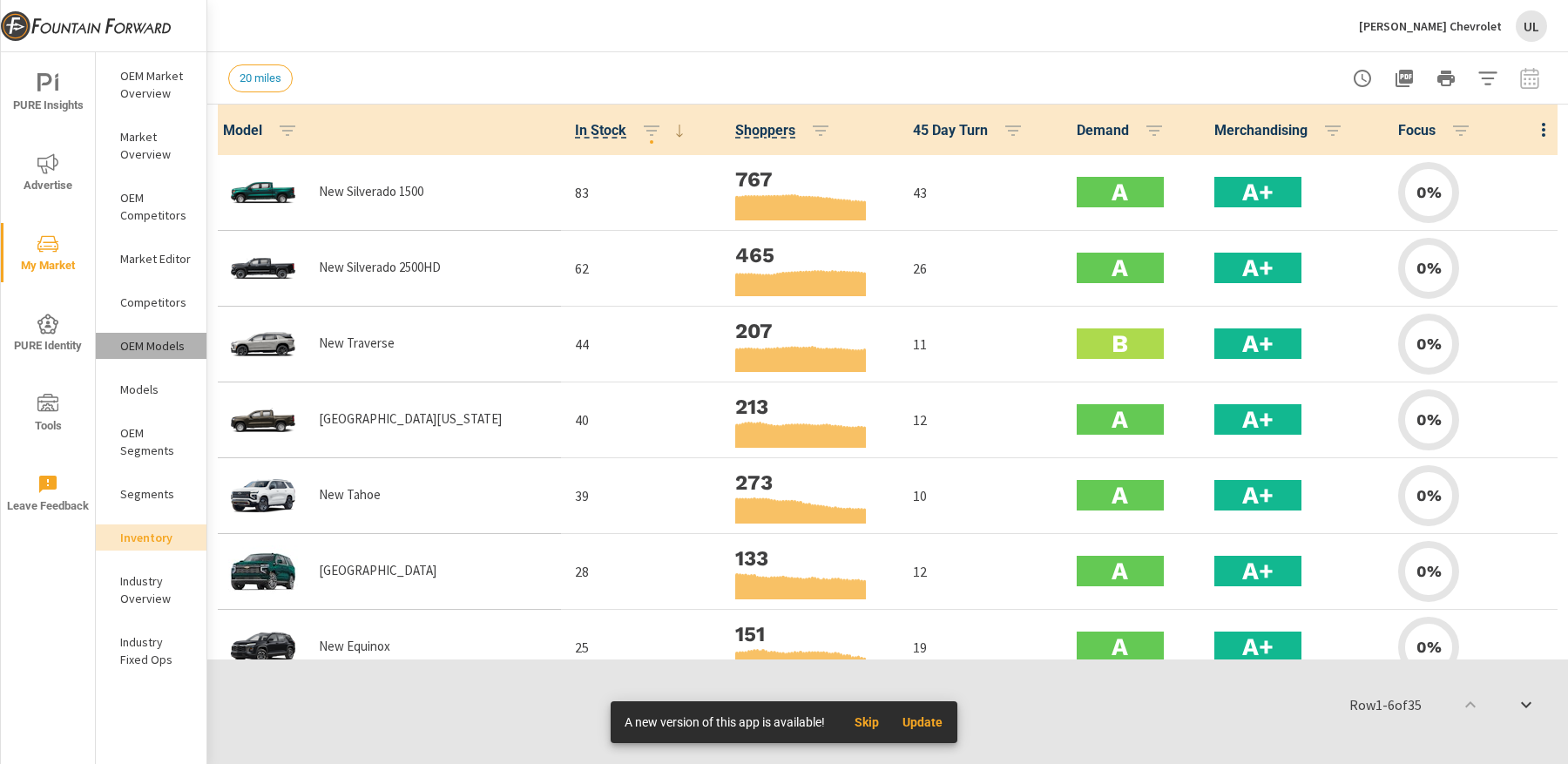
click at [165, 355] on div "OEM Models" at bounding box center [150, 345] width 110 height 26
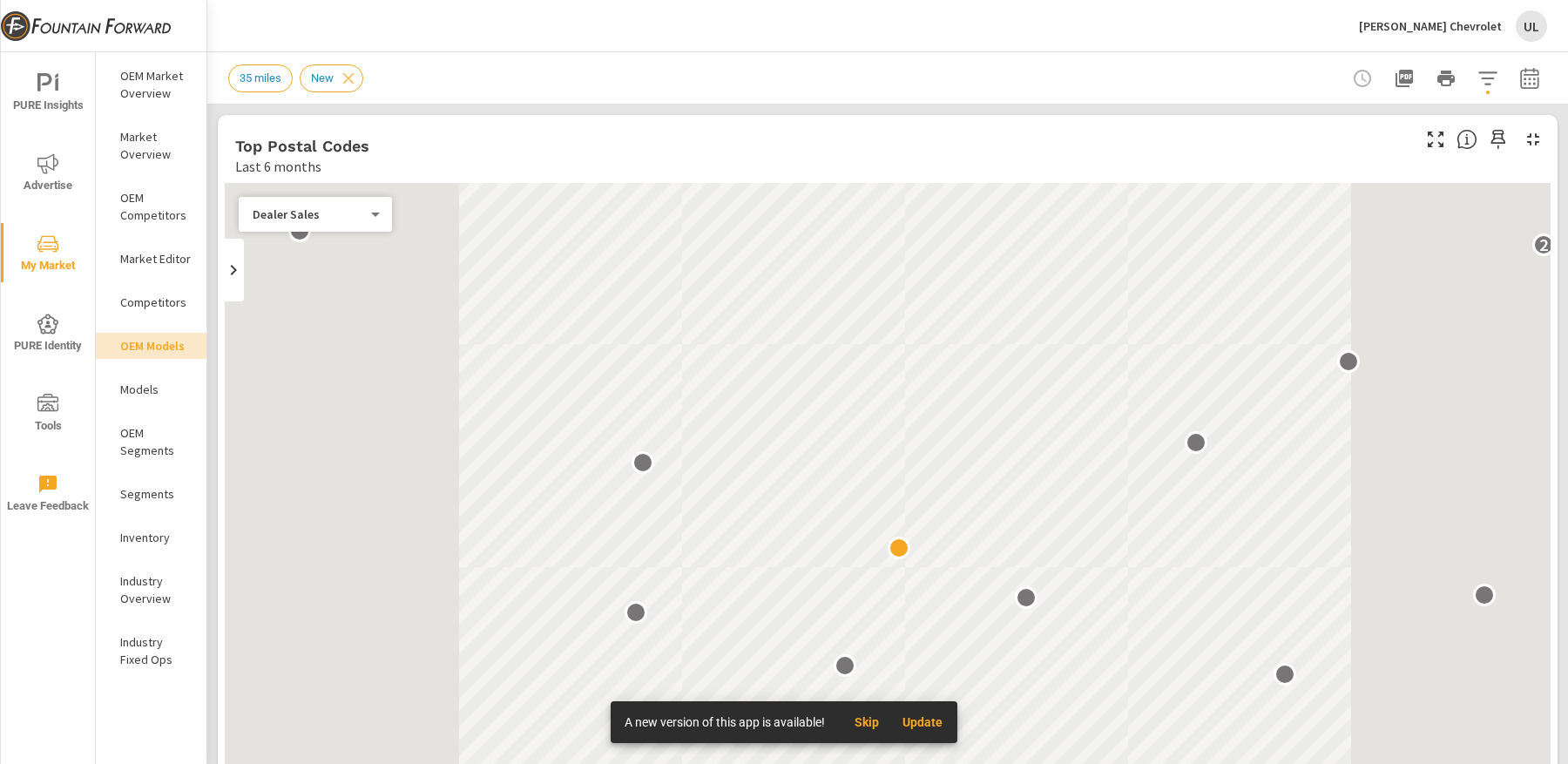
scroll to position [68, 0]
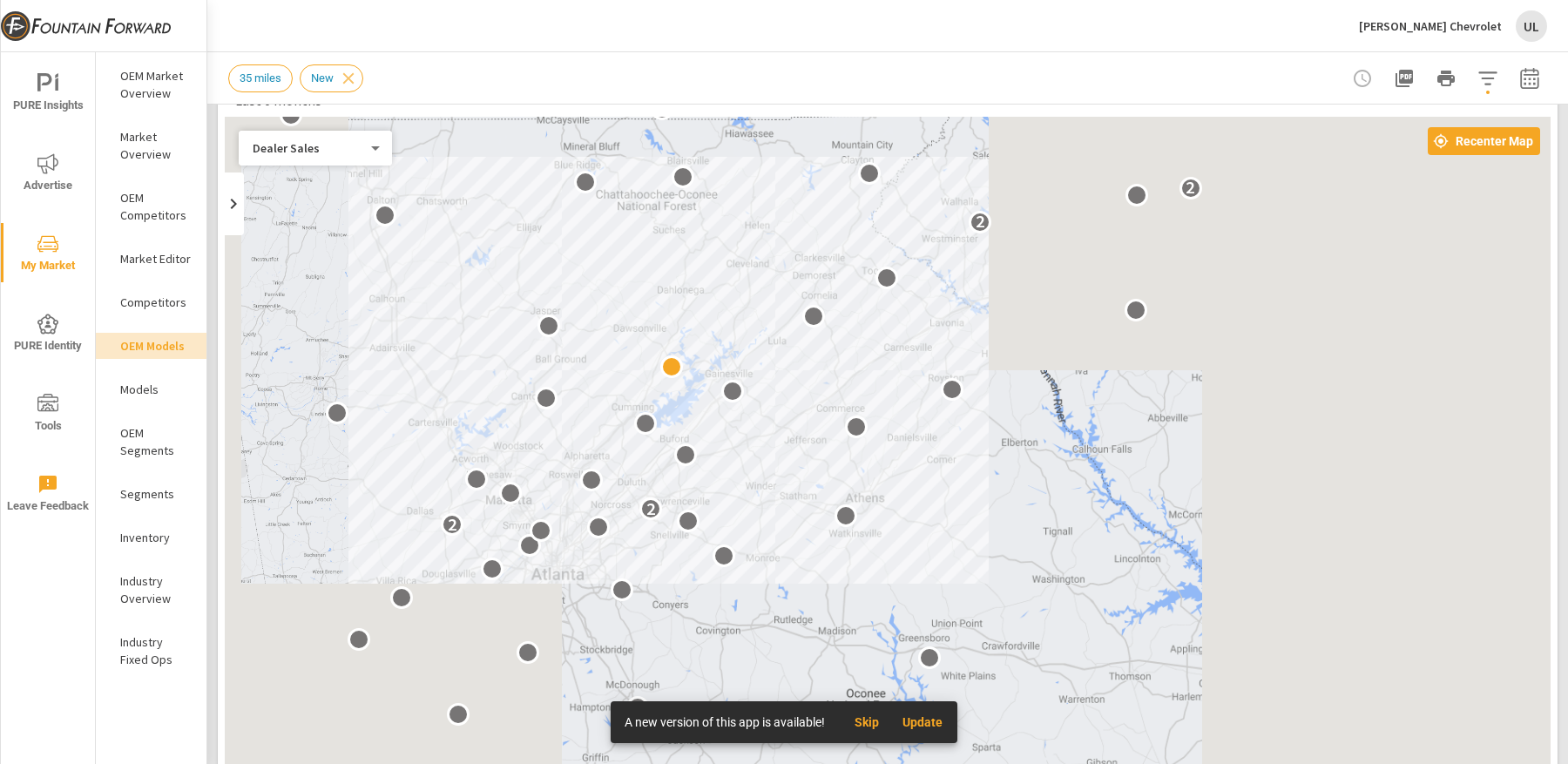
scroll to position [81, 0]
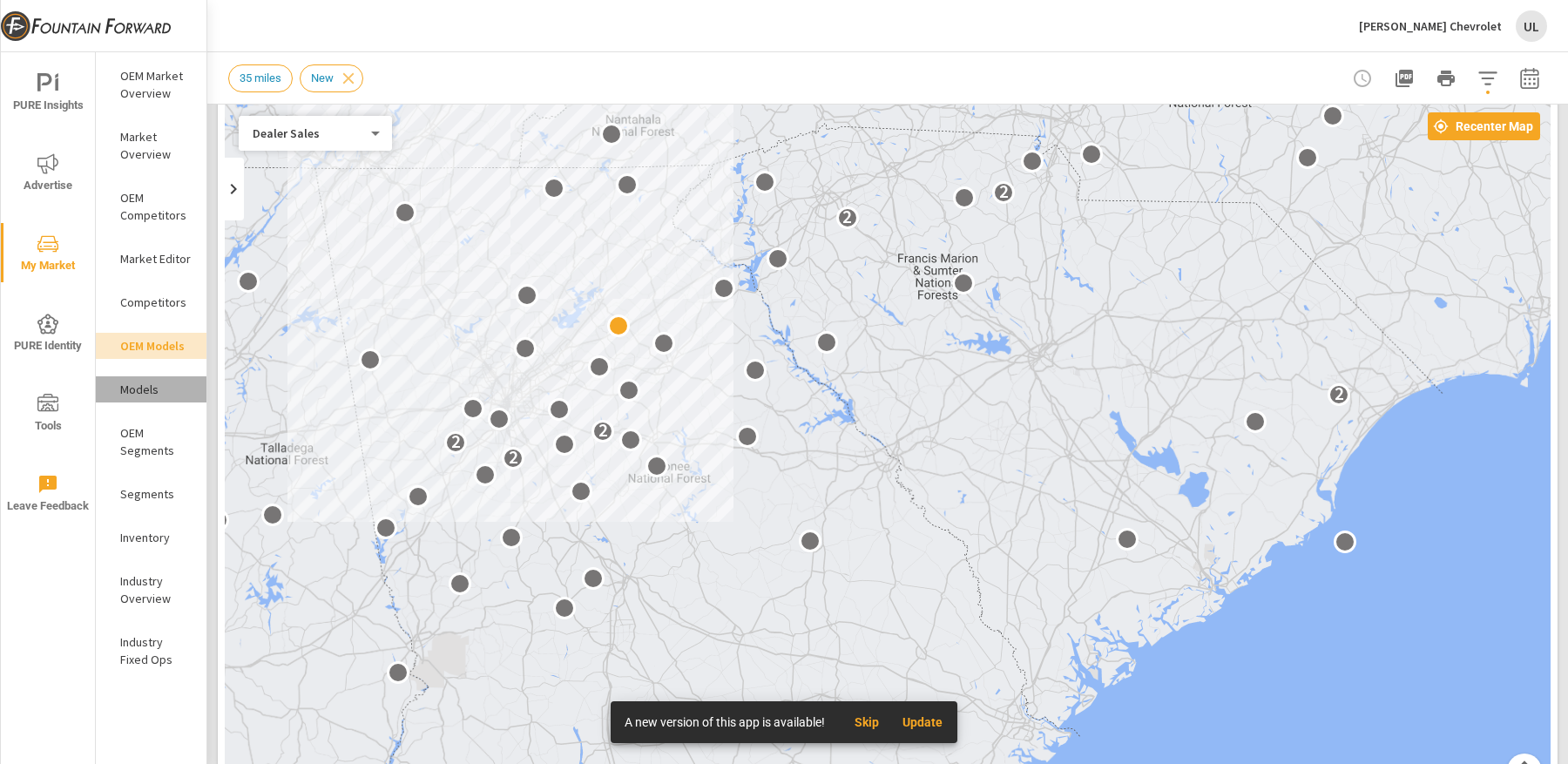
click at [145, 384] on p "Models" at bounding box center [156, 389] width 72 height 18
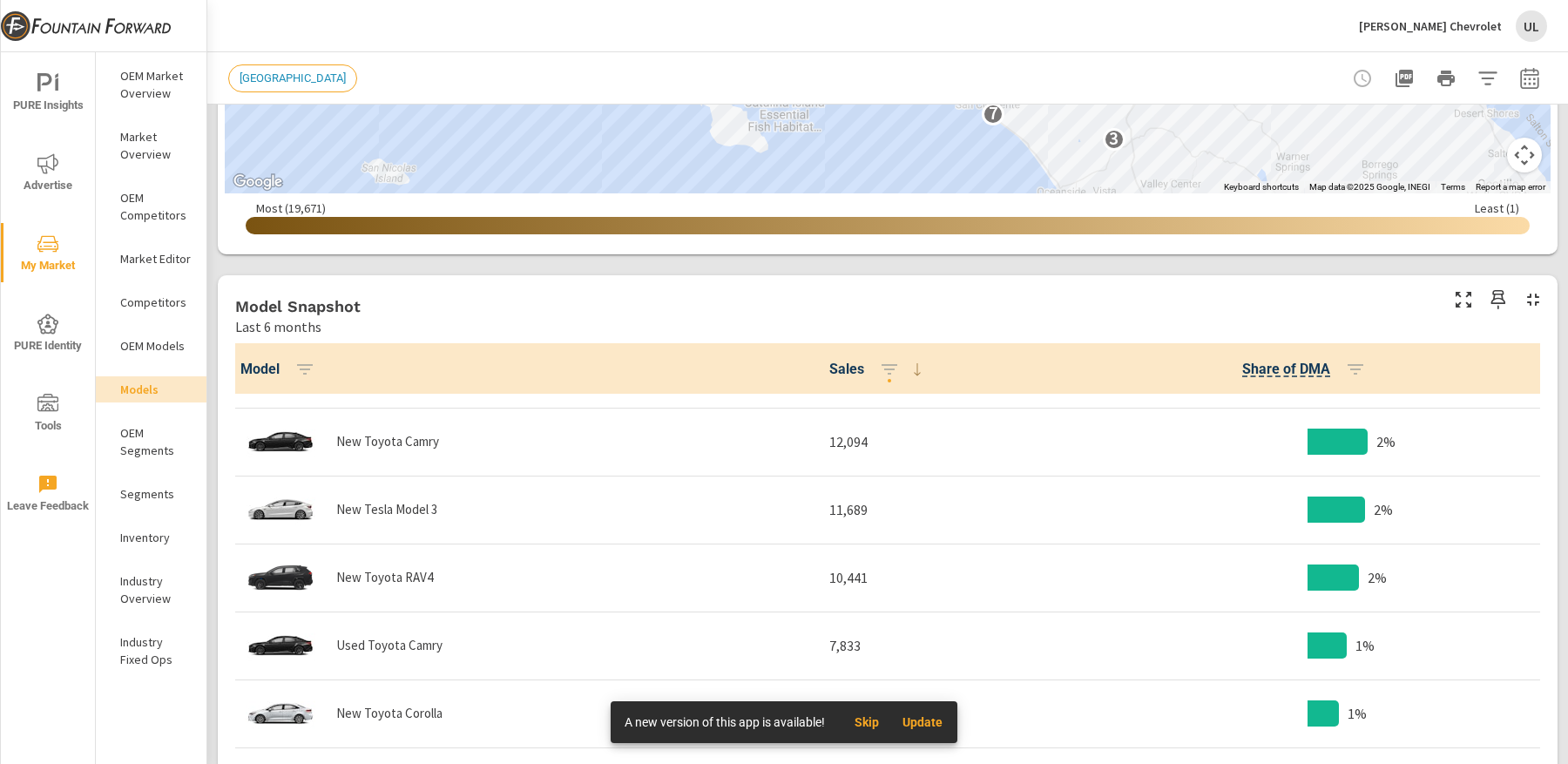
scroll to position [57, 0]
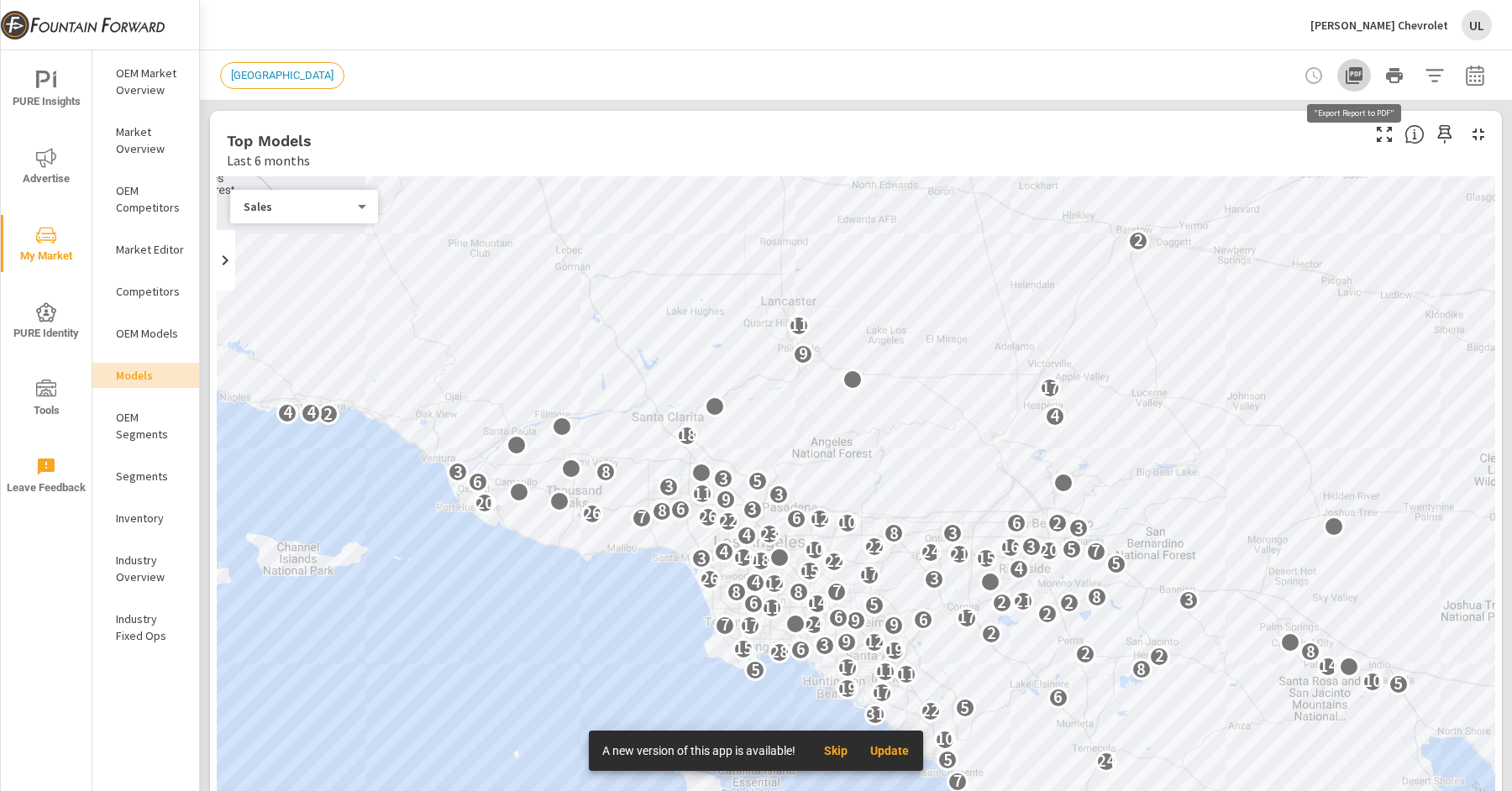
click at [1354, 80] on icon "button" at bounding box center [1354, 75] width 21 height 21
